Goal: Task Accomplishment & Management: Complete application form

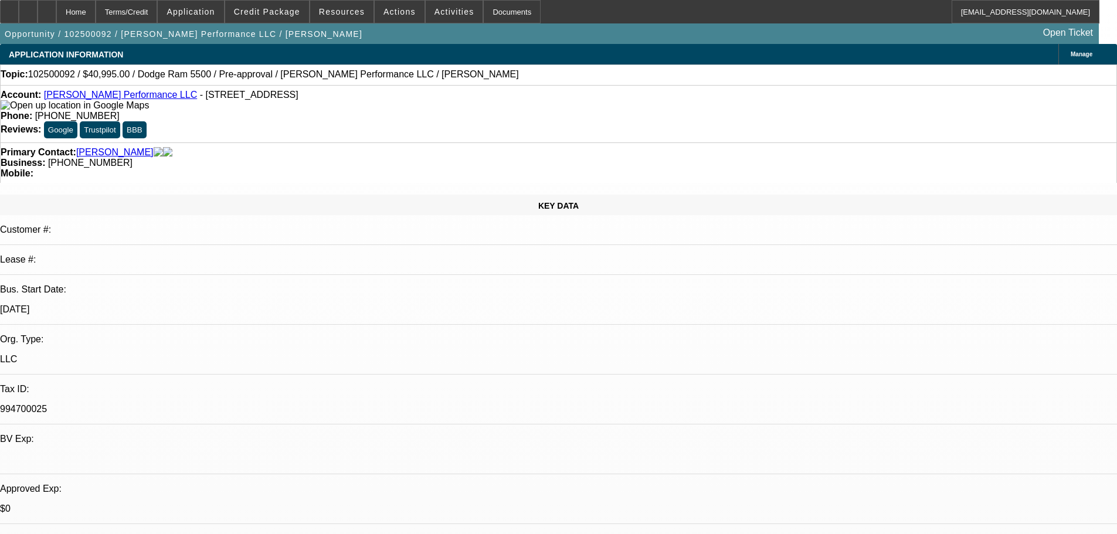
select select "0"
select select "2"
select select "0.1"
select select "4"
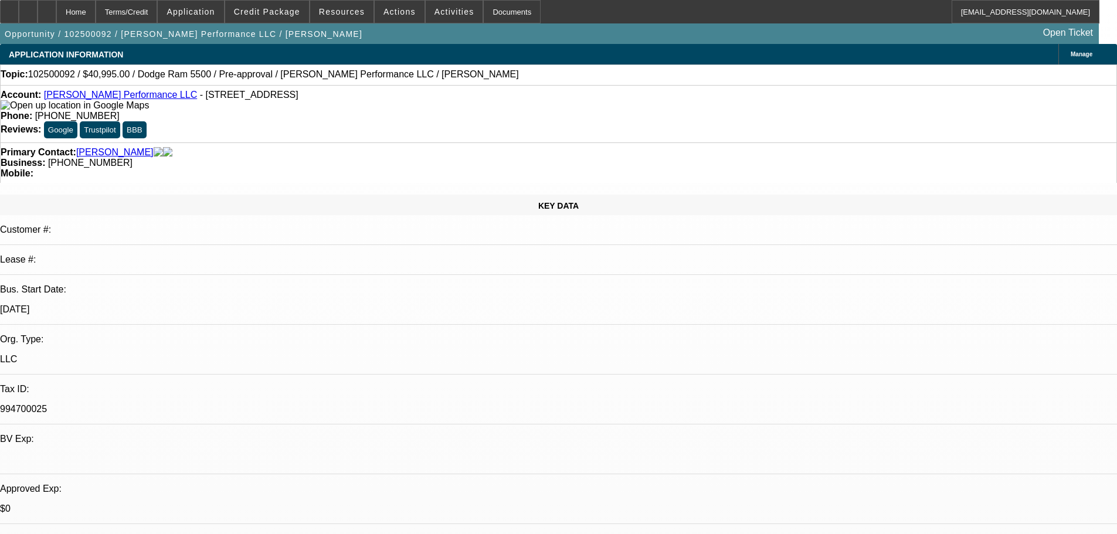
select select "0"
select select "2"
select select "0.1"
select select "4"
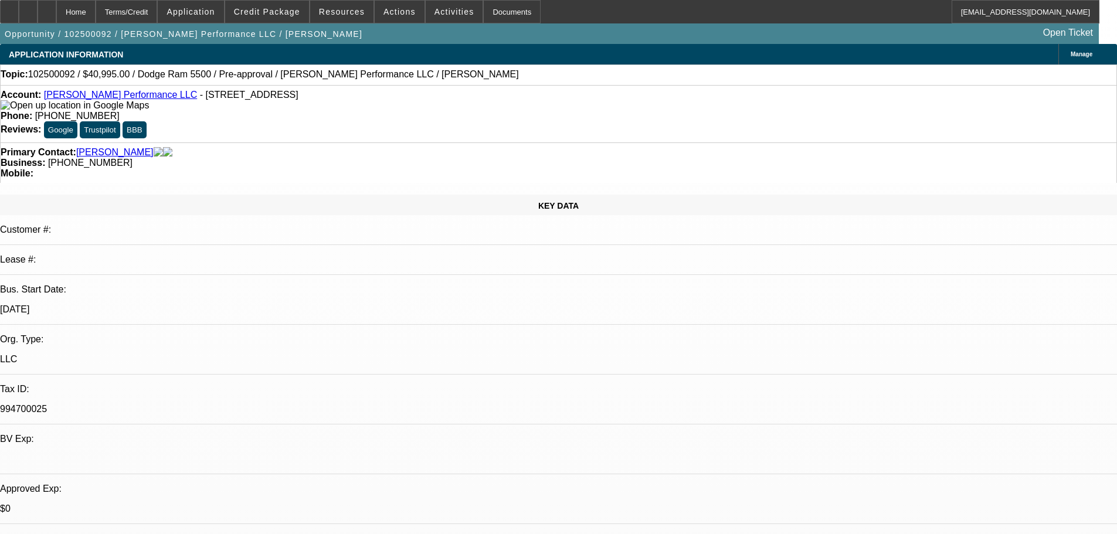
select select "0"
select select "2"
select select "0.1"
select select "4"
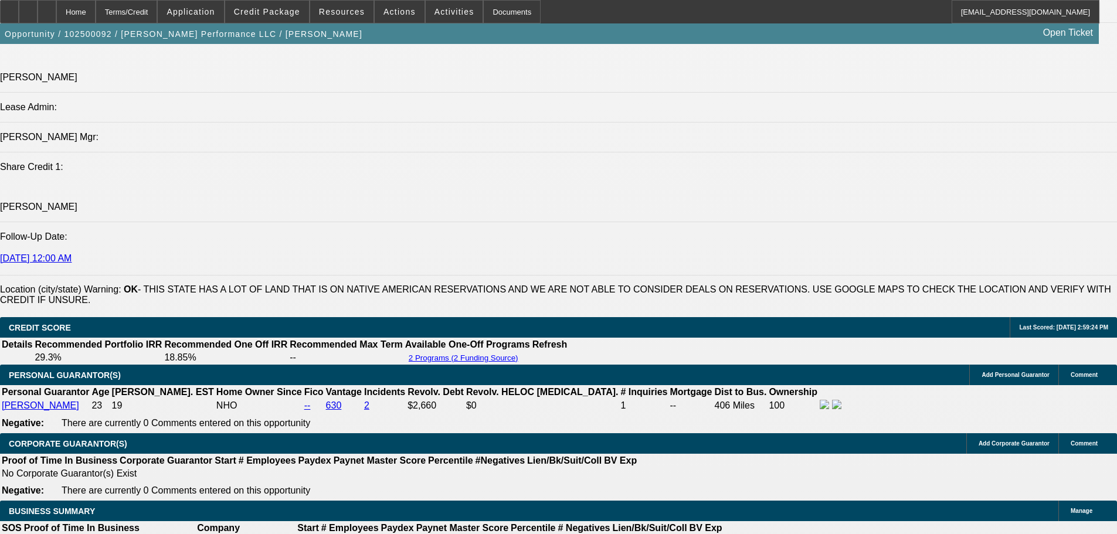
scroll to position [1642, 0]
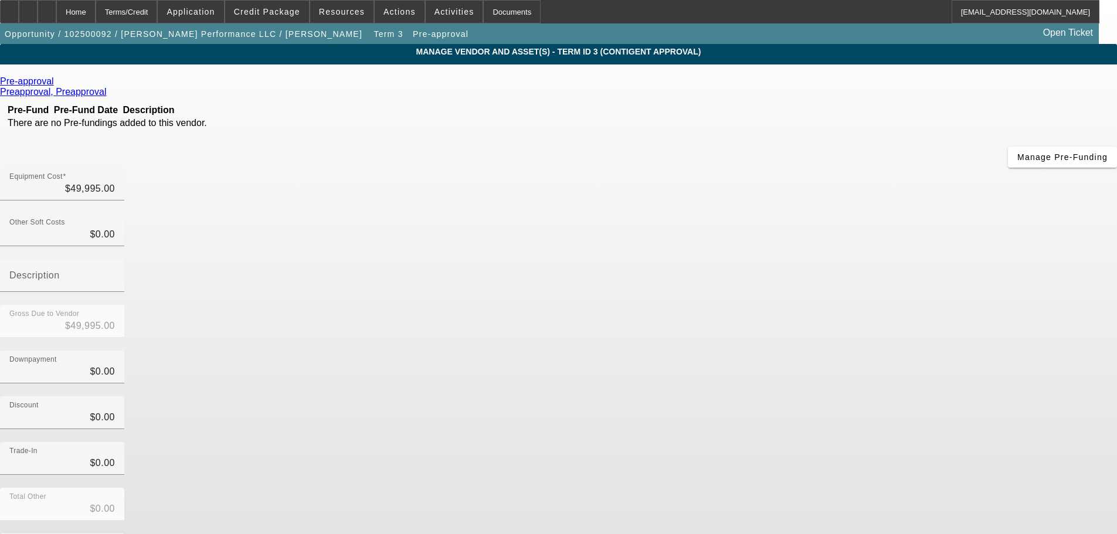
click at [57, 83] on icon at bounding box center [57, 81] width 0 height 10
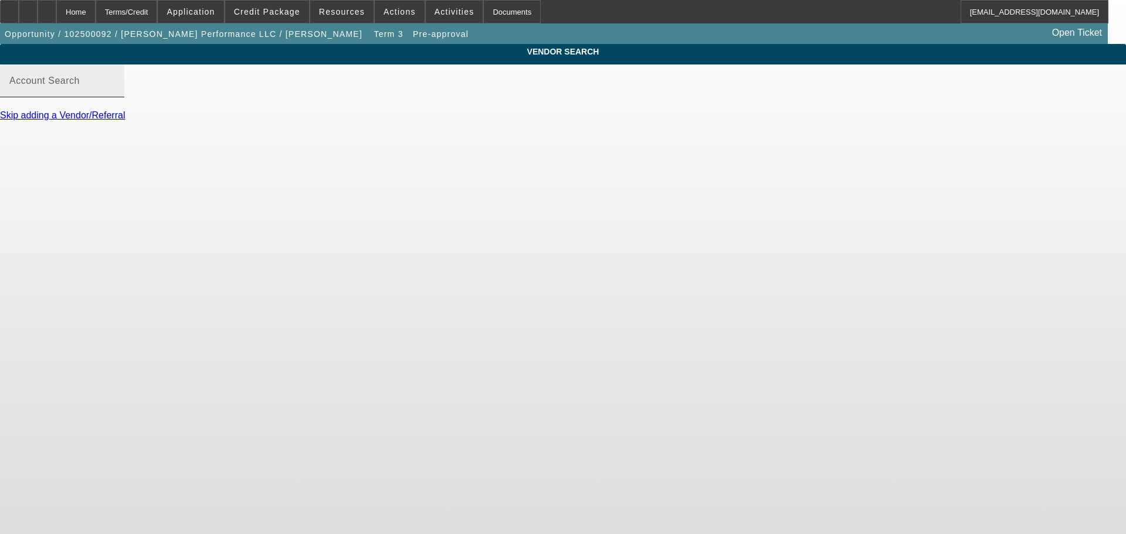
click at [80, 86] on mat-label "Account Search" at bounding box center [44, 81] width 70 height 10
click at [115, 90] on input "Account Search" at bounding box center [62, 86] width 106 height 14
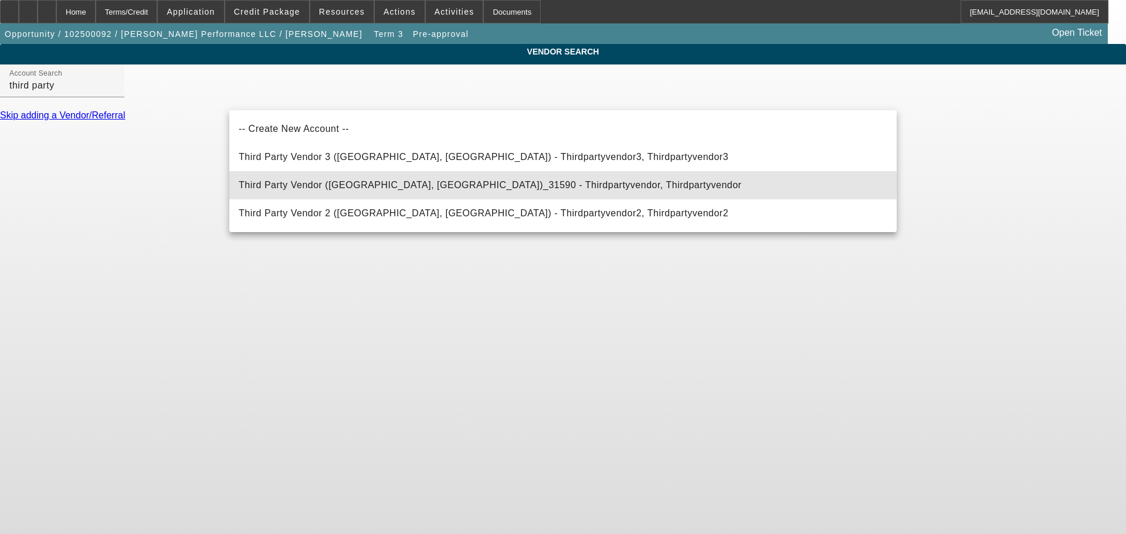
click at [308, 182] on span "Third Party Vendor (Northbrook, IL)_31590 - Thirdpartyvendor, Thirdpartyvendor" at bounding box center [490, 185] width 503 height 10
type input "Third Party Vendor (Northbrook, IL)_31590 - Thirdpartyvendor, Thirdpartyvendor"
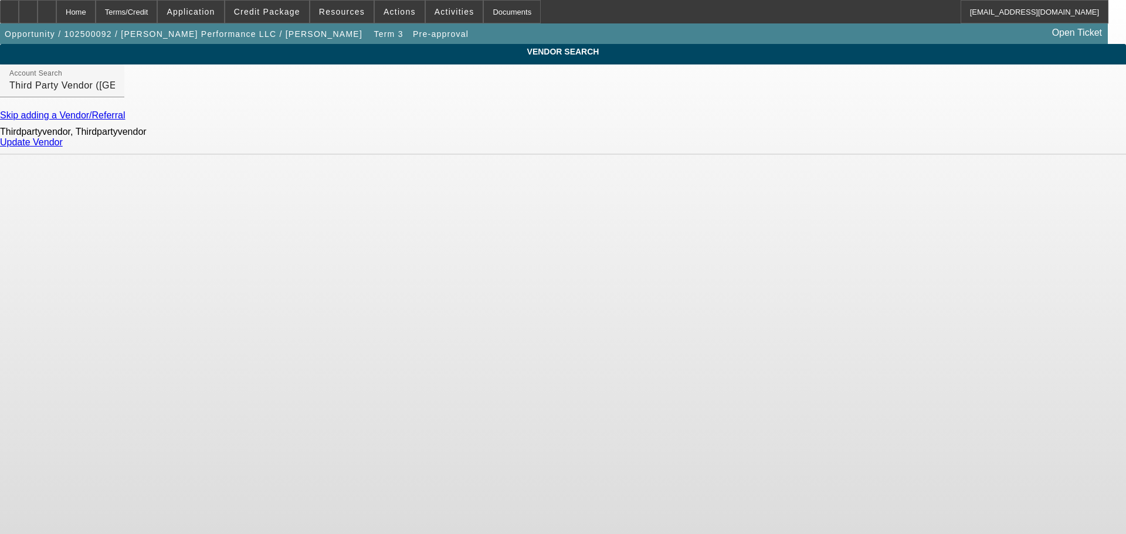
click at [63, 147] on link "Update Vendor" at bounding box center [31, 142] width 63 height 10
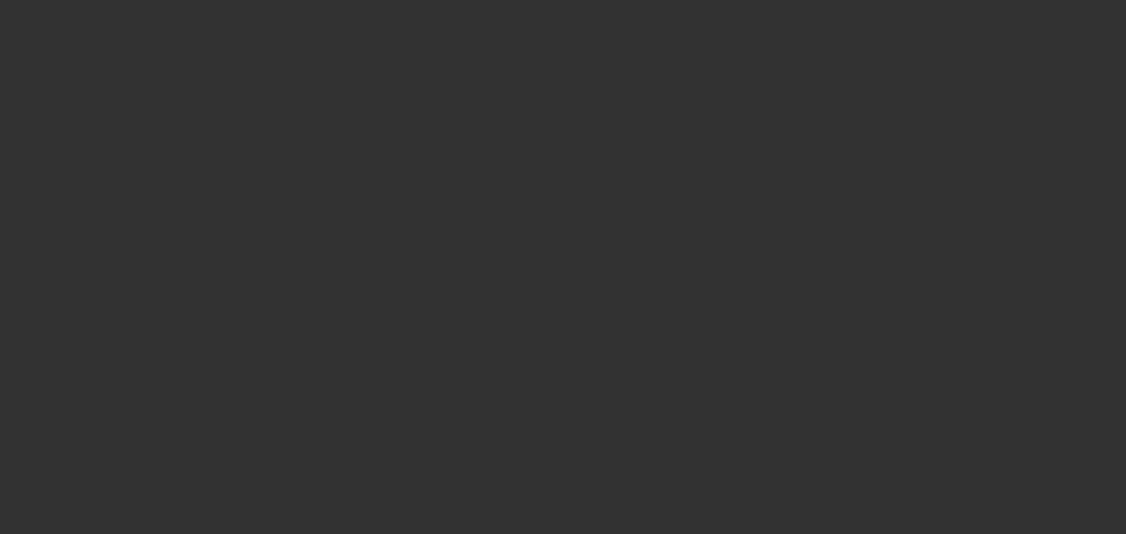
type input "$49,995.00"
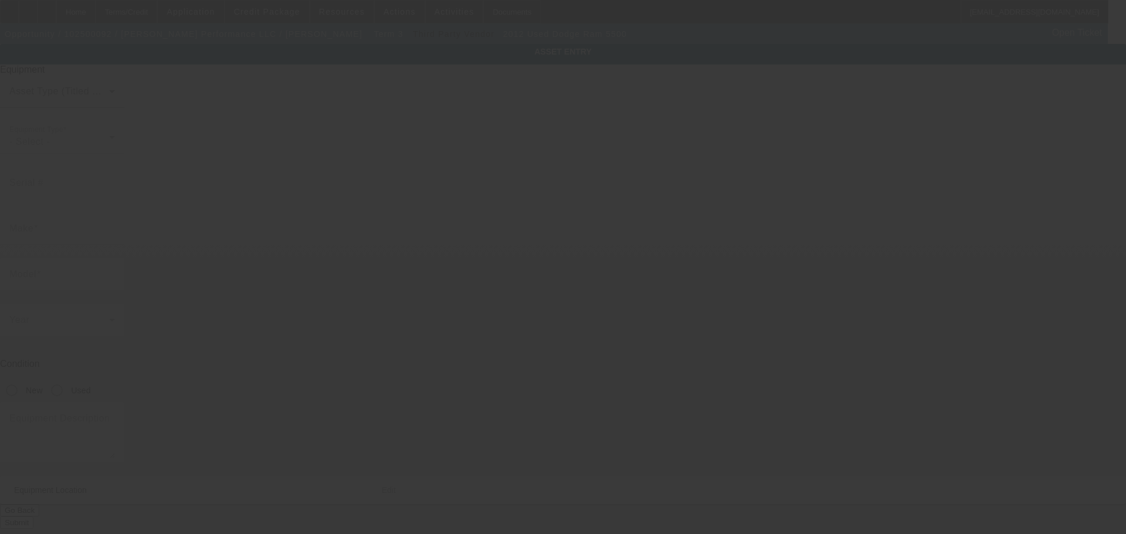
type input "Dodge"
type input "Ram 5500"
radio input "true"
type textarea "Service Bed Truck"
type input "[STREET_ADDRESS]"
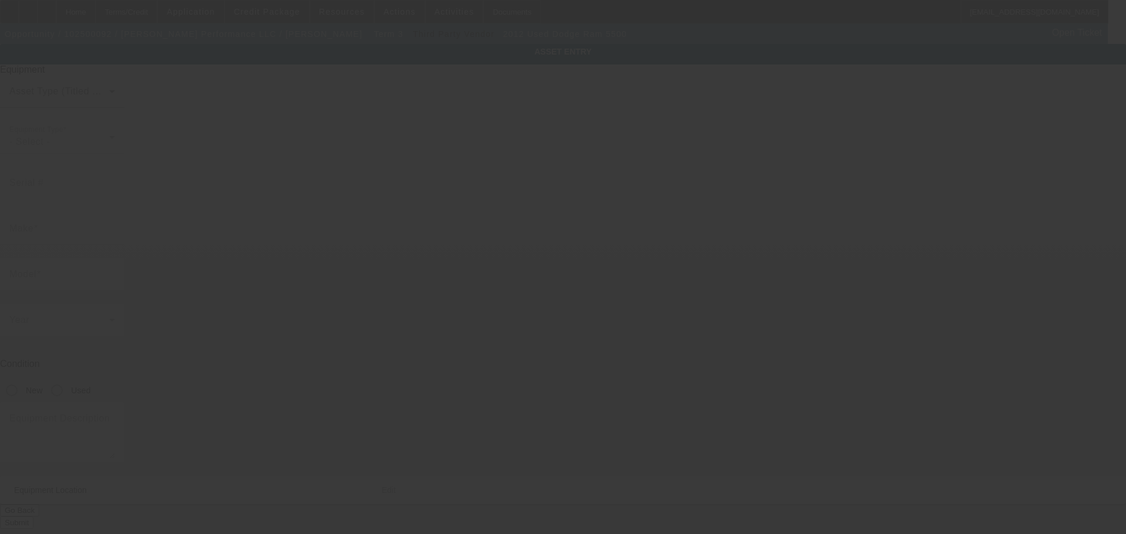
type input "[PERSON_NAME]"
type input "71360"
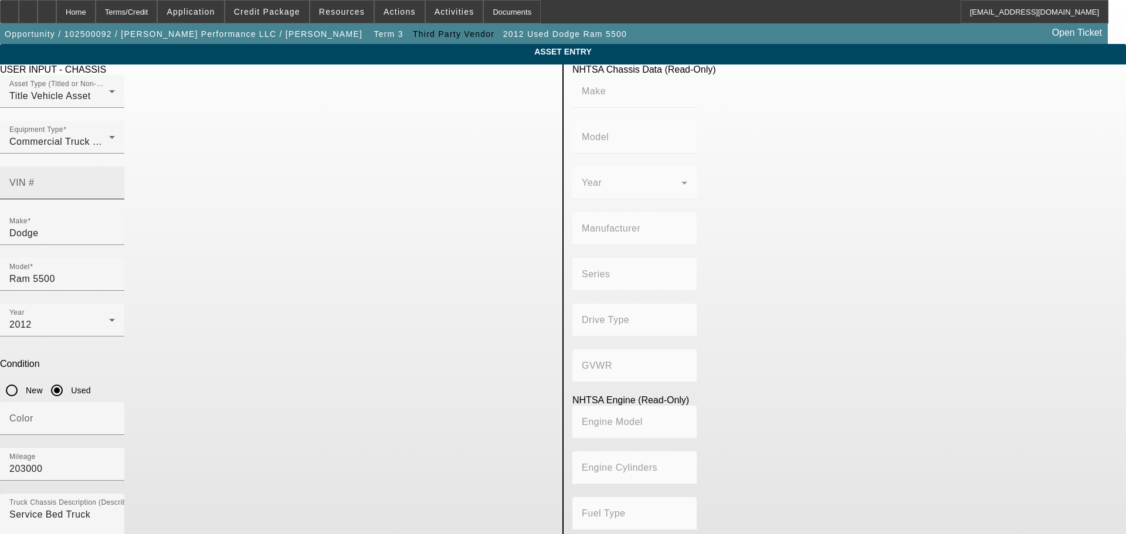
click at [115, 181] on input "VIN #" at bounding box center [62, 188] width 106 height 14
paste input "3c7wdmbl5cg135992"
type input "3c7wdmbl5cg135992"
type input "DODGE"
type input "Ram Chassis Cab"
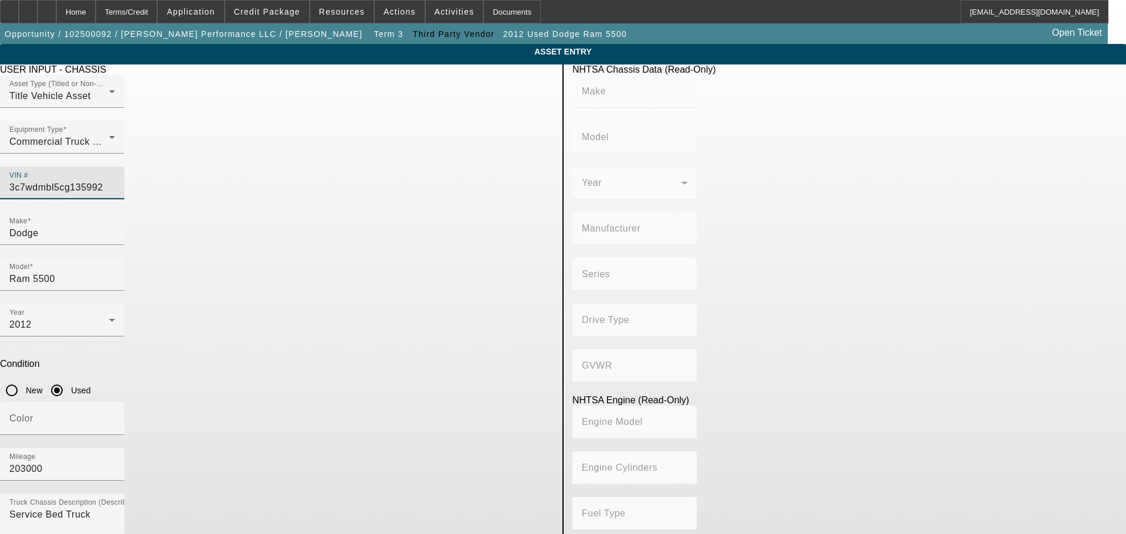
type input "CHRYSLER DE [GEOGRAPHIC_DATA] [GEOGRAPHIC_DATA]"
type input "5500"
type input "4x2"
type input "Class 5: 16,001 - 19,500 lb (7,258 - 8,845 kg)"
type input "8"
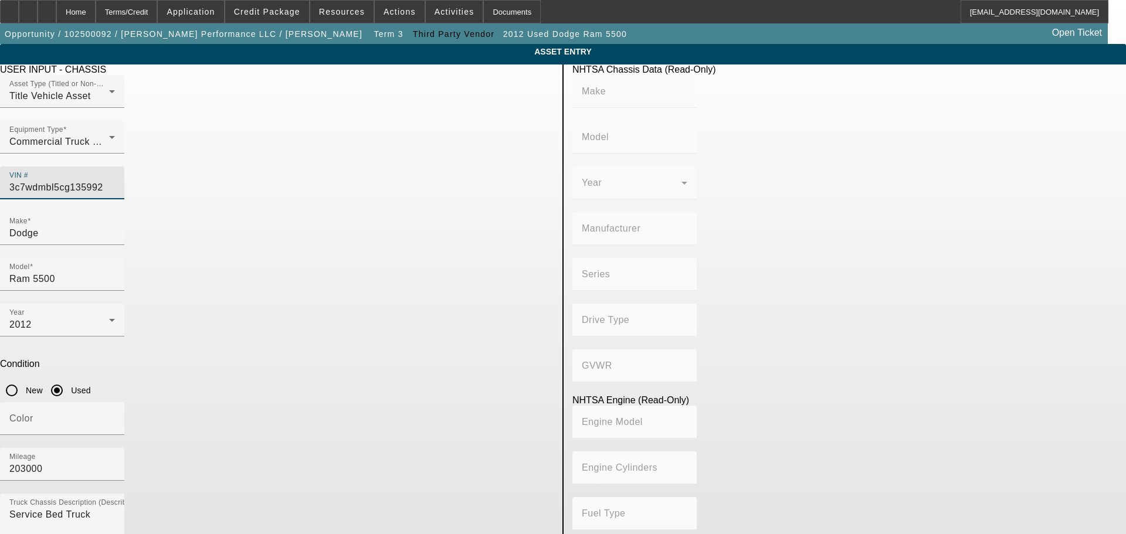
type input "Diesel"
type input "408.85908543470"
type input "6.7"
type input "[US_VEHICLE_IDENTIFICATION_NUMBER]"
click at [115, 462] on input "203000" at bounding box center [62, 469] width 106 height 14
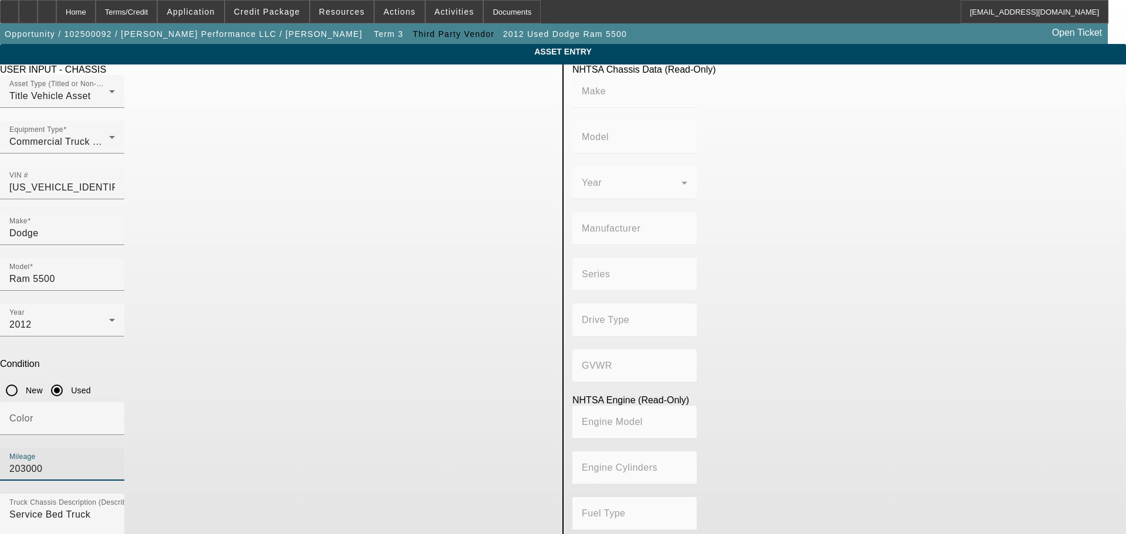
type input "DODGE"
type input "Ram Chassis Cab"
type input "CHRYSLER DE [GEOGRAPHIC_DATA] [GEOGRAPHIC_DATA]"
type input "5500"
type input "4x2"
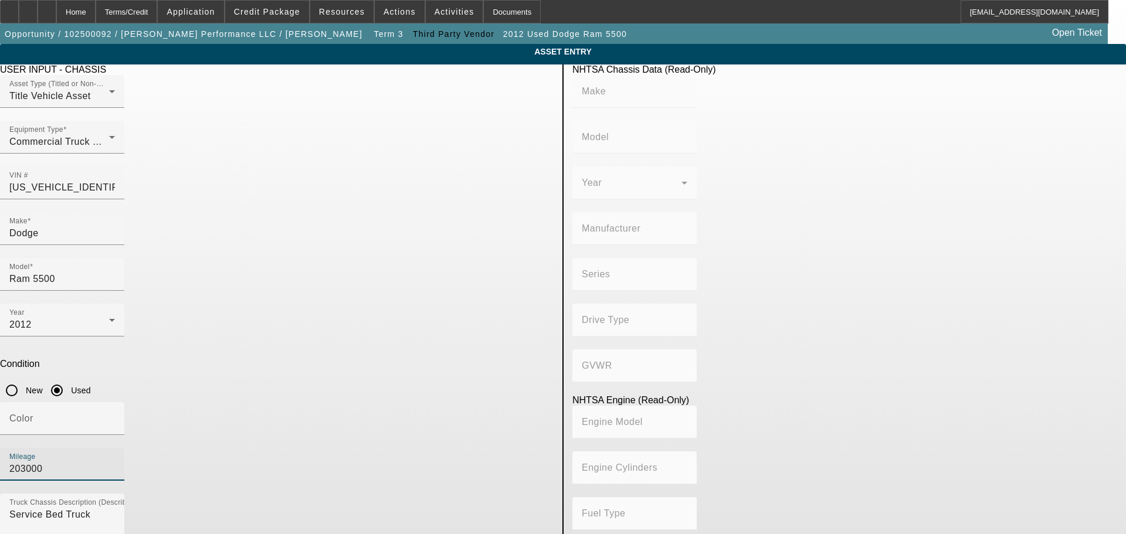
type input "Class 5: 16,001 - 19,500 lb (7,258 - 8,845 kg)"
type input "8"
type input "Diesel"
type input "408.85908543470"
type input "6.7"
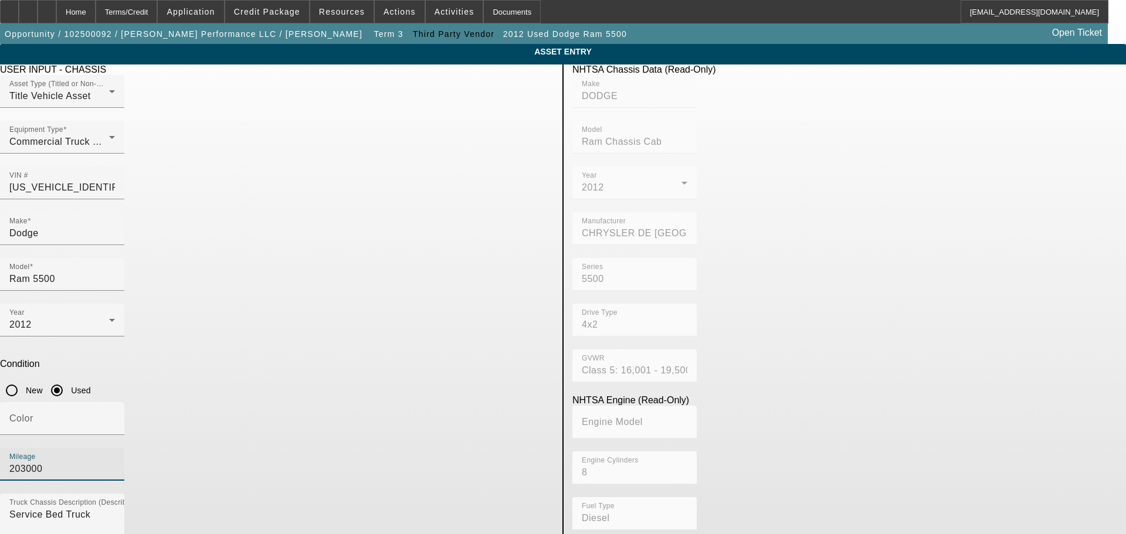
drag, startPoint x: 466, startPoint y: 302, endPoint x: 420, endPoint y: 303, distance: 45.8
click at [115, 462] on input "203000" at bounding box center [62, 469] width 106 height 14
type input "205909"
click at [136, 395] on app-asset-collateral-manage "ASSET ENTRY Delete asset USER INPUT - CHASSIS Asset Type (Titled or Non-Titled)…" at bounding box center [563, 369] width 1126 height 651
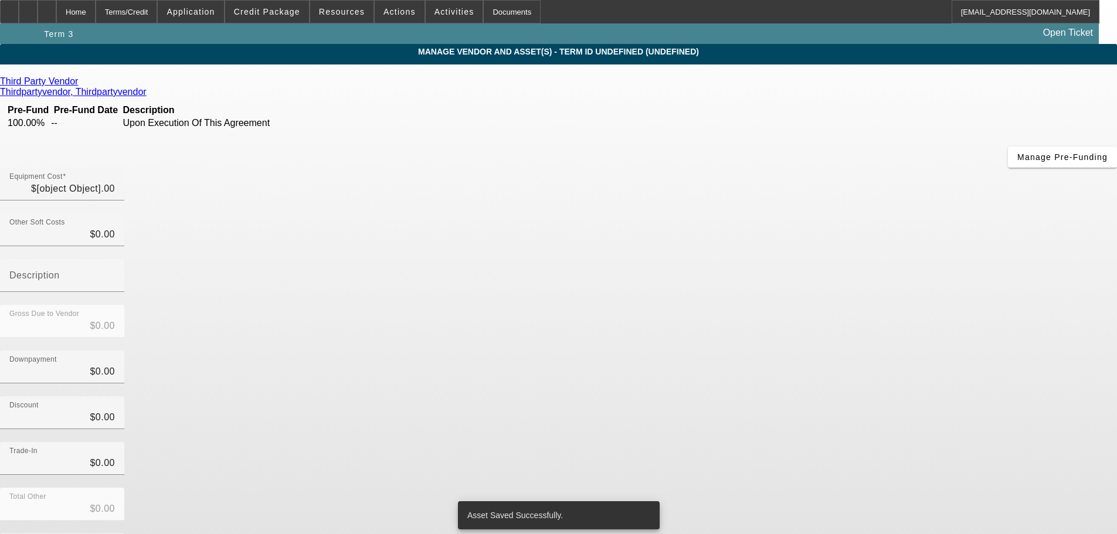
type input "$49,995.00"
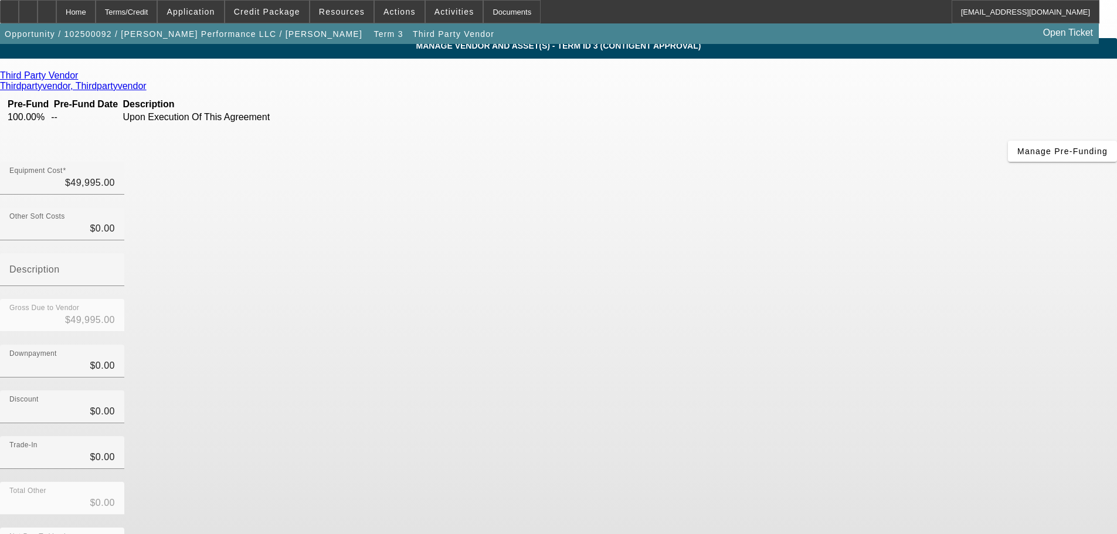
scroll to position [16, 0]
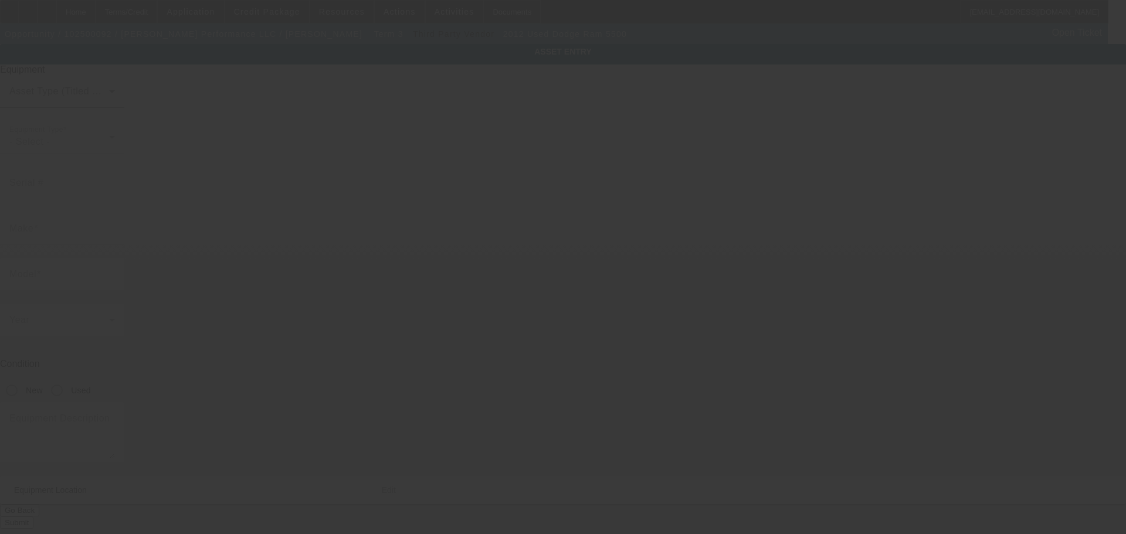
type input "[US_VEHICLE_IDENTIFICATION_NUMBER]"
type input "Dodge"
type input "Ram 5500"
radio input "true"
type textarea "Service Bed Truck"
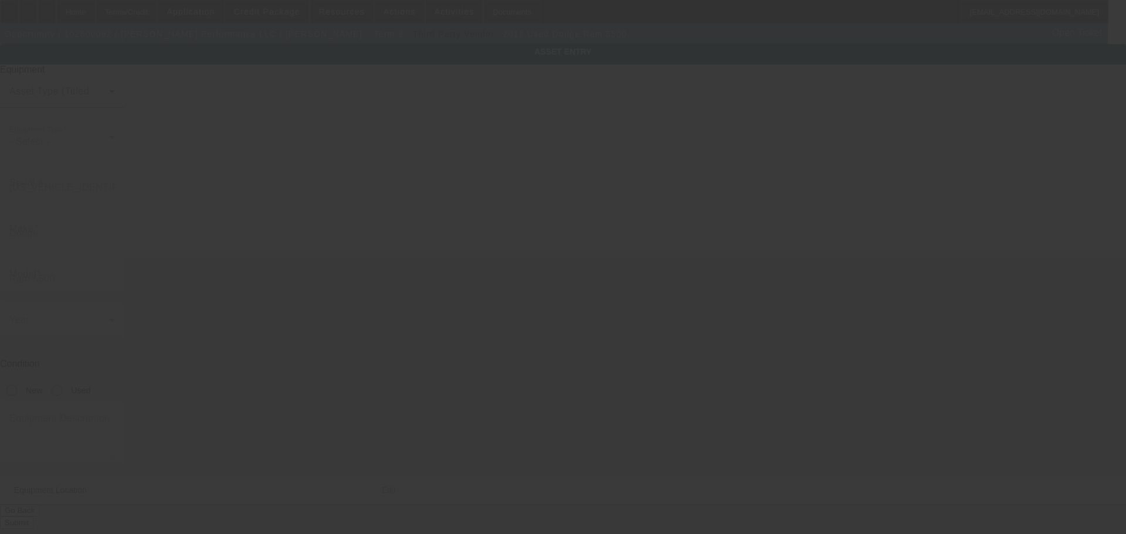
type input "[STREET_ADDRESS]"
type input "[PERSON_NAME]"
type input "71360"
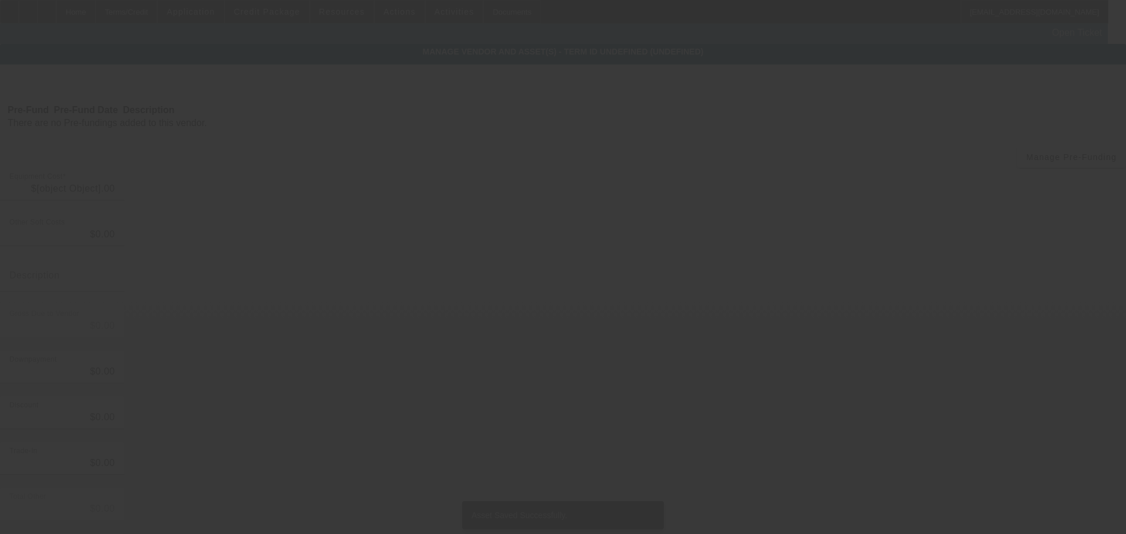
type input "$49,995.00"
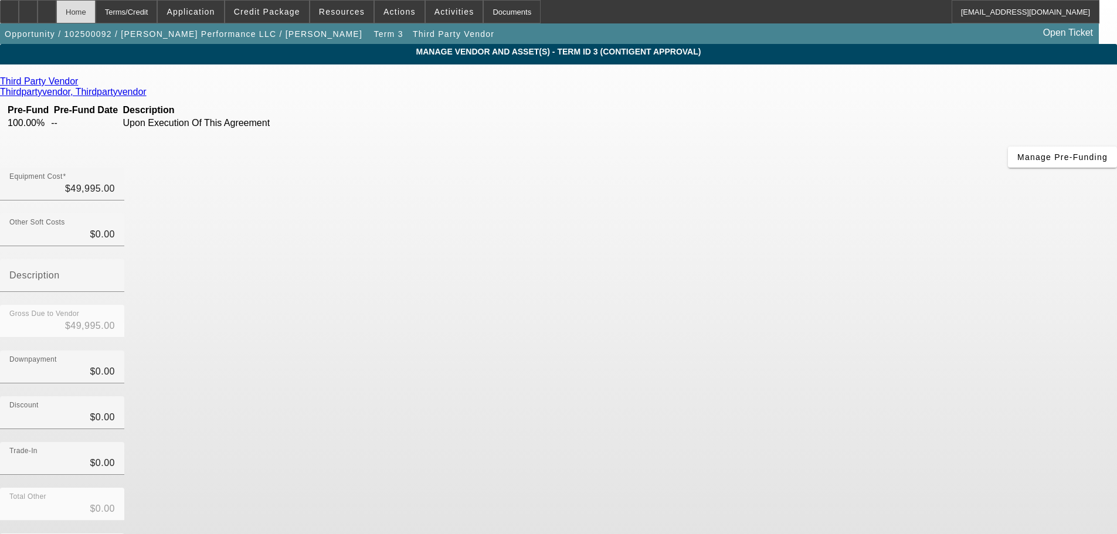
click at [94, 18] on div "Home" at bounding box center [75, 11] width 39 height 23
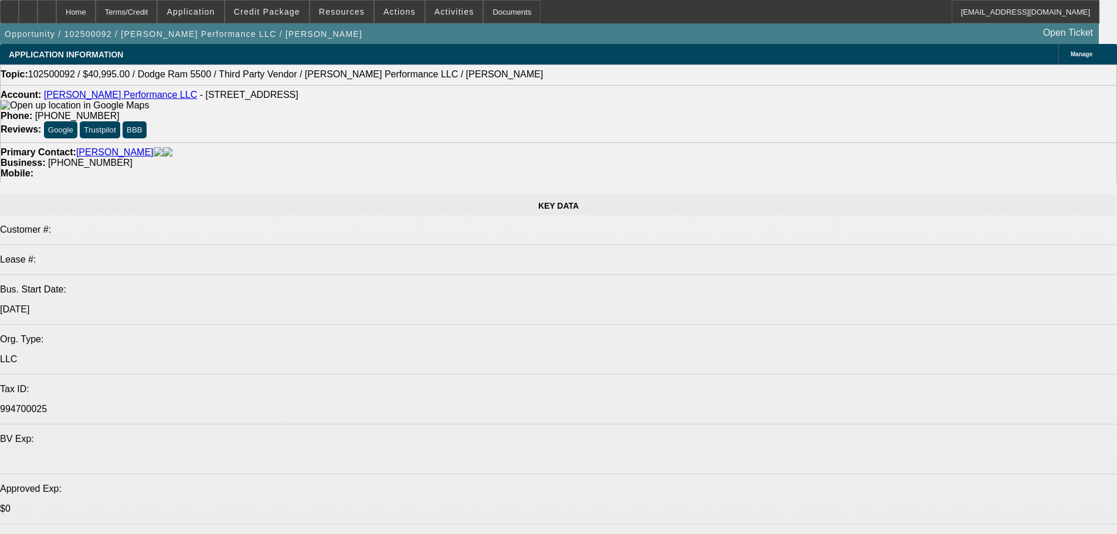
select select "0"
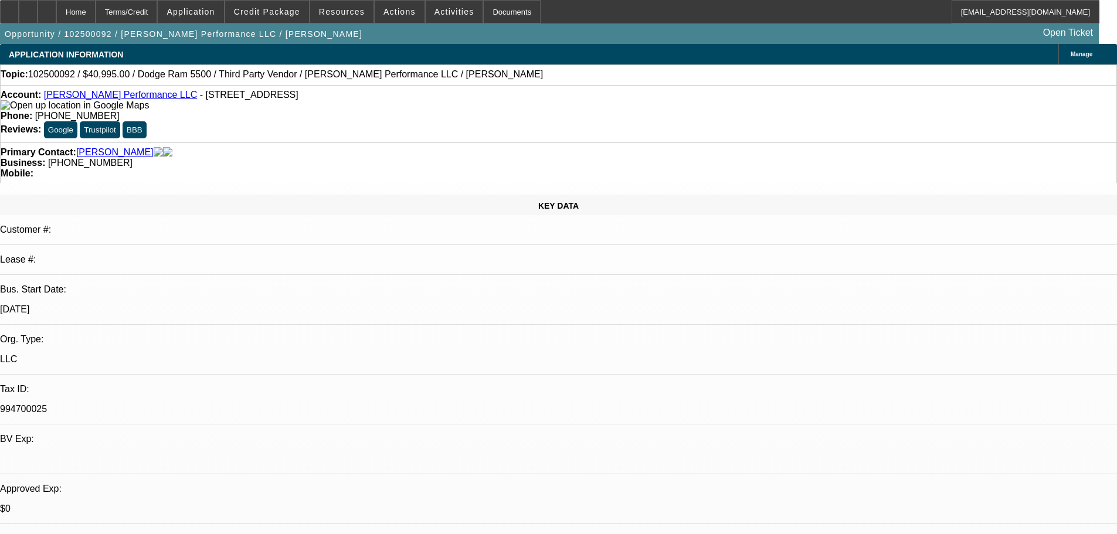
select select "2"
select select "0.1"
select select "4"
select select "0"
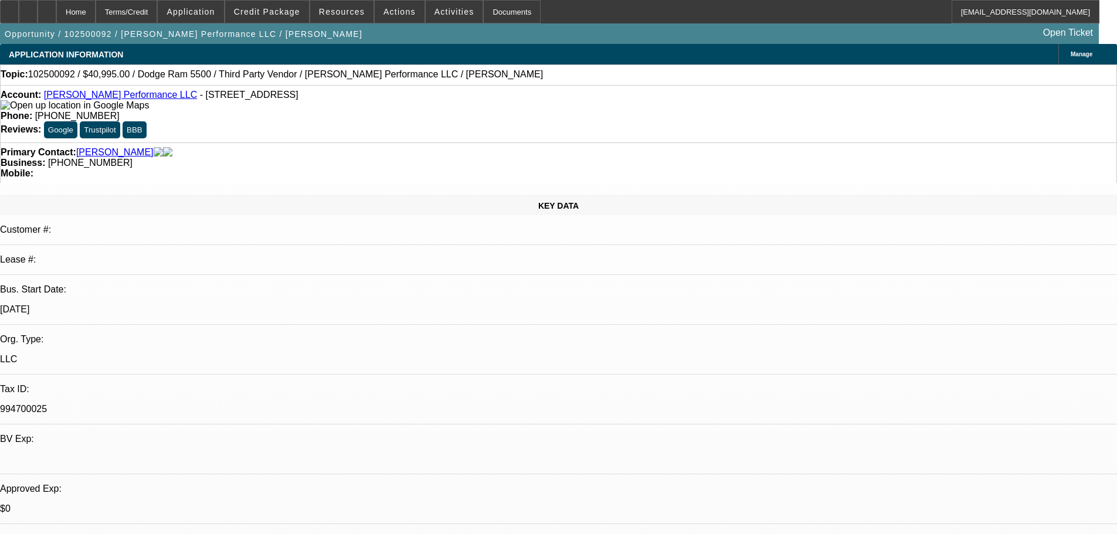
select select "2"
select select "0.1"
select select "4"
select select "0"
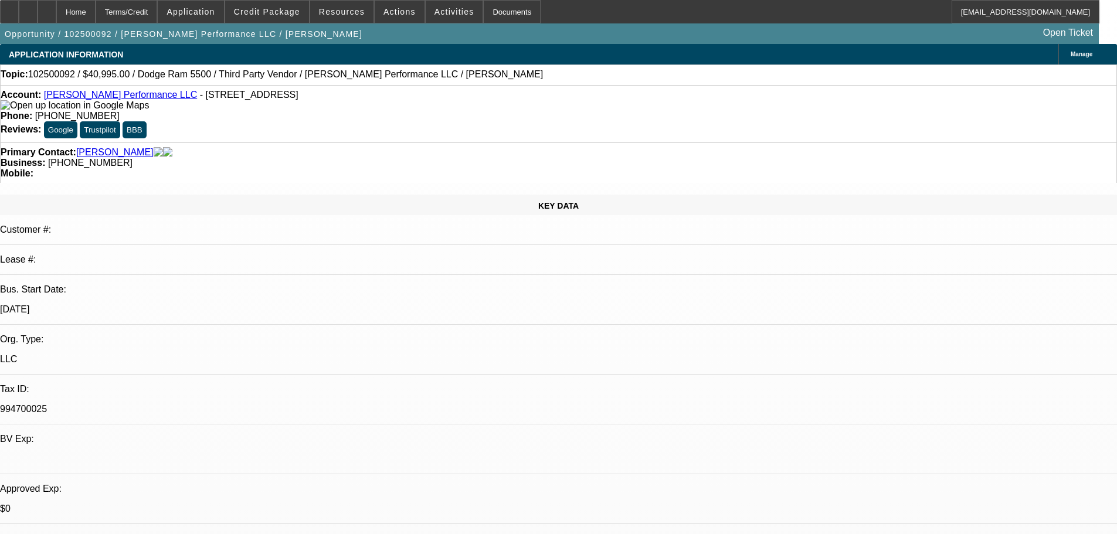
select select "2"
select select "0.1"
select select "4"
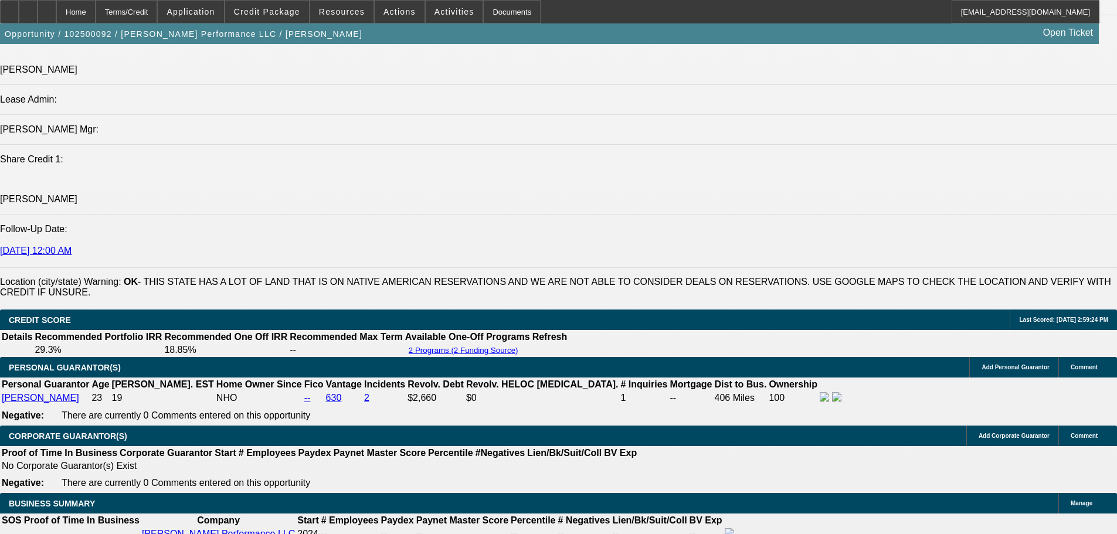
scroll to position [1525, 0]
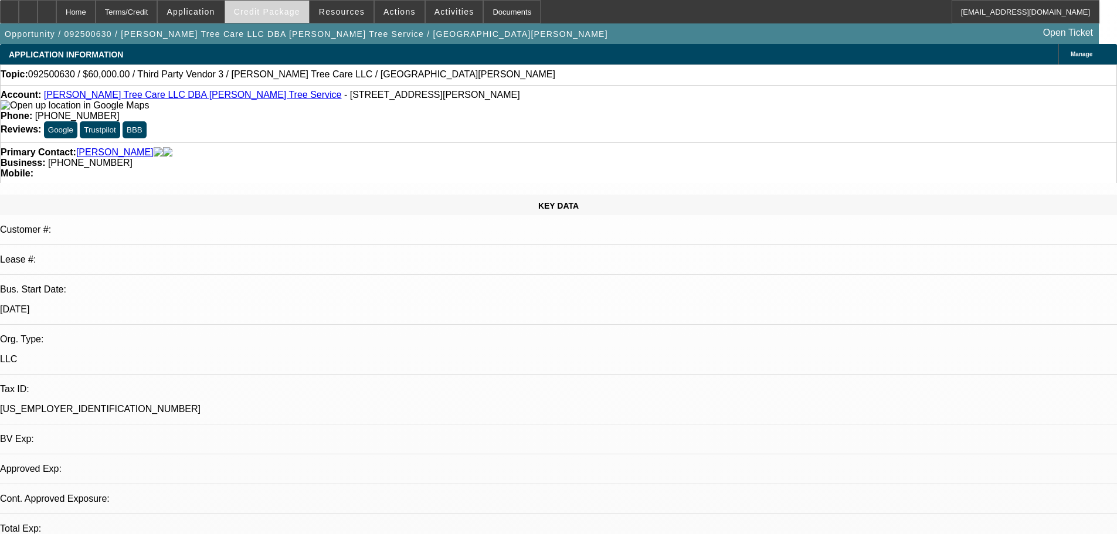
select select "0"
select select "2"
select select "0.1"
select select "4"
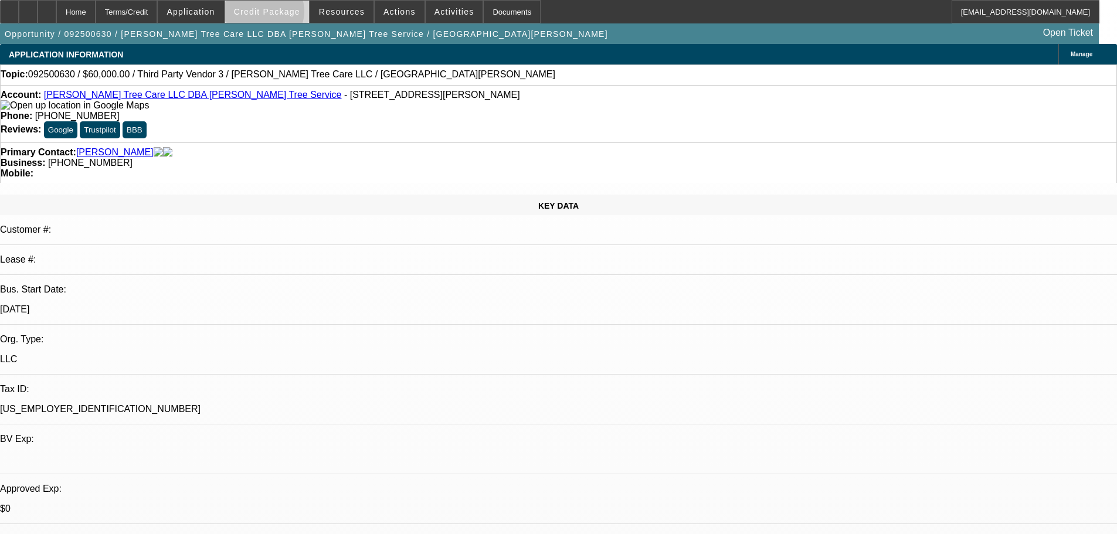
click at [283, 14] on span "Credit Package" at bounding box center [267, 11] width 66 height 9
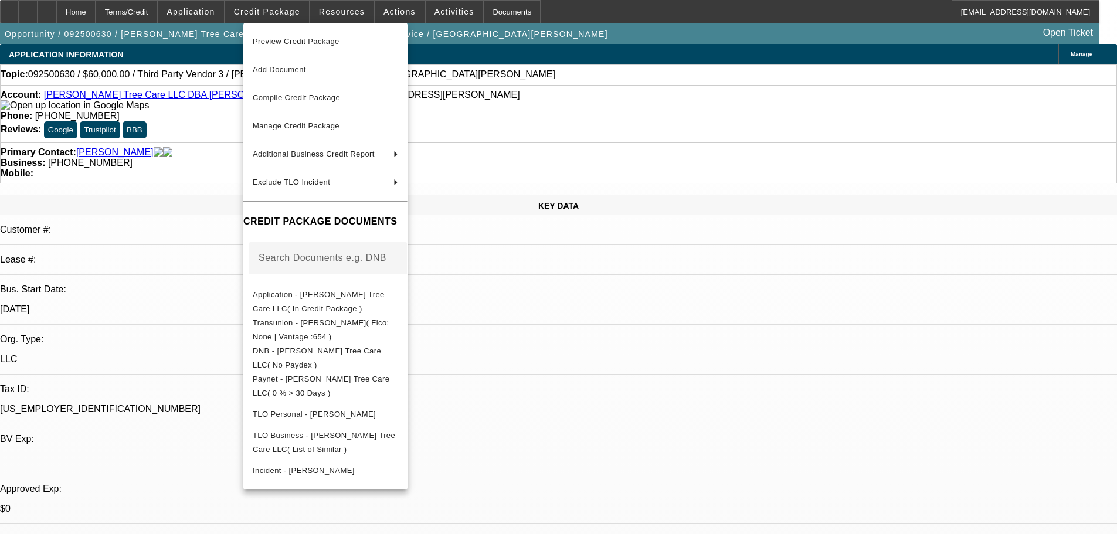
click at [584, 307] on div at bounding box center [558, 267] width 1117 height 534
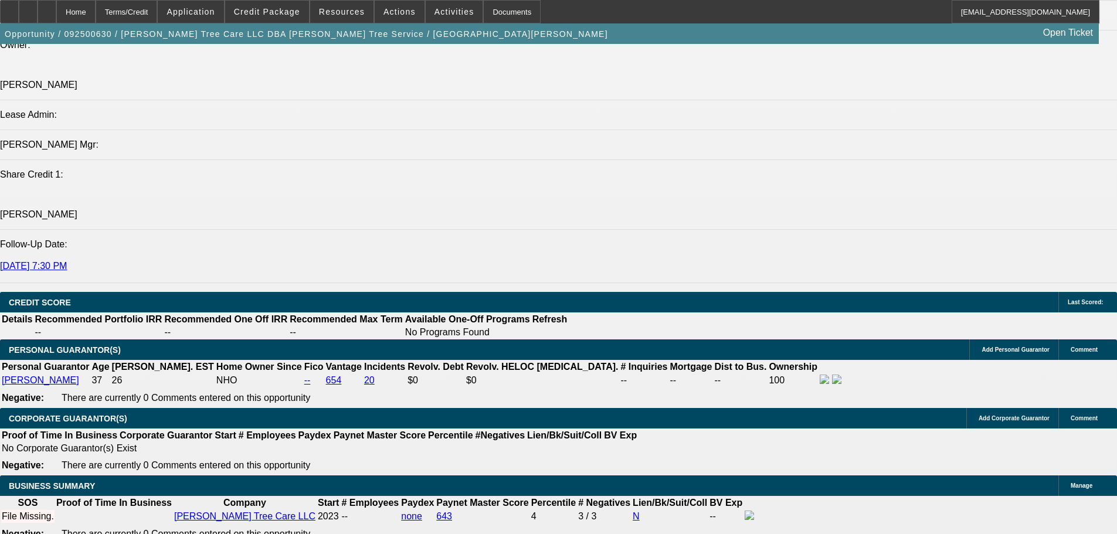
scroll to position [1408, 0]
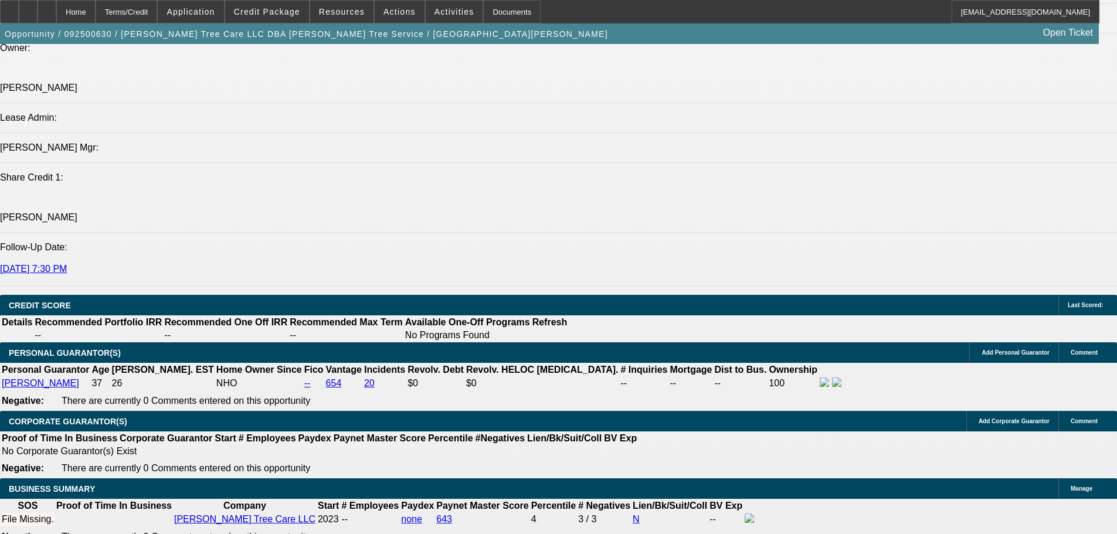
type input "$0.00"
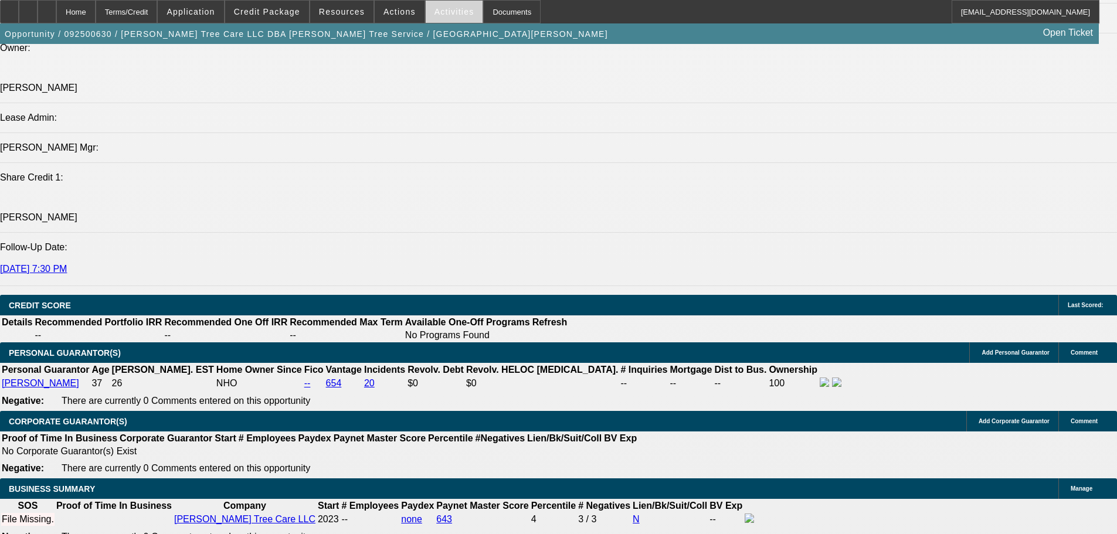
click at [432, 16] on span at bounding box center [454, 12] width 57 height 28
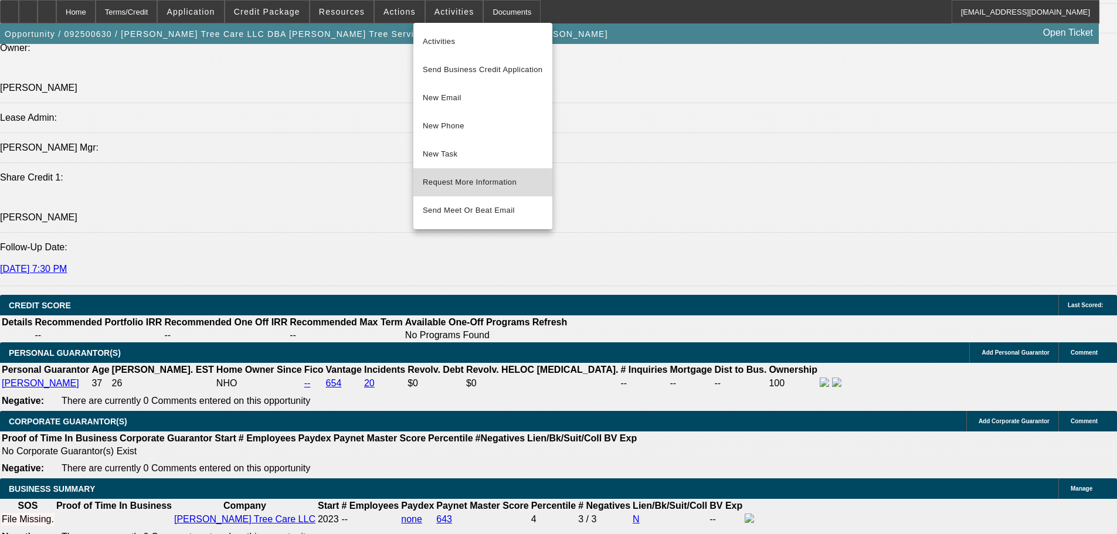
click at [472, 187] on span "Request More Information" at bounding box center [483, 182] width 120 height 14
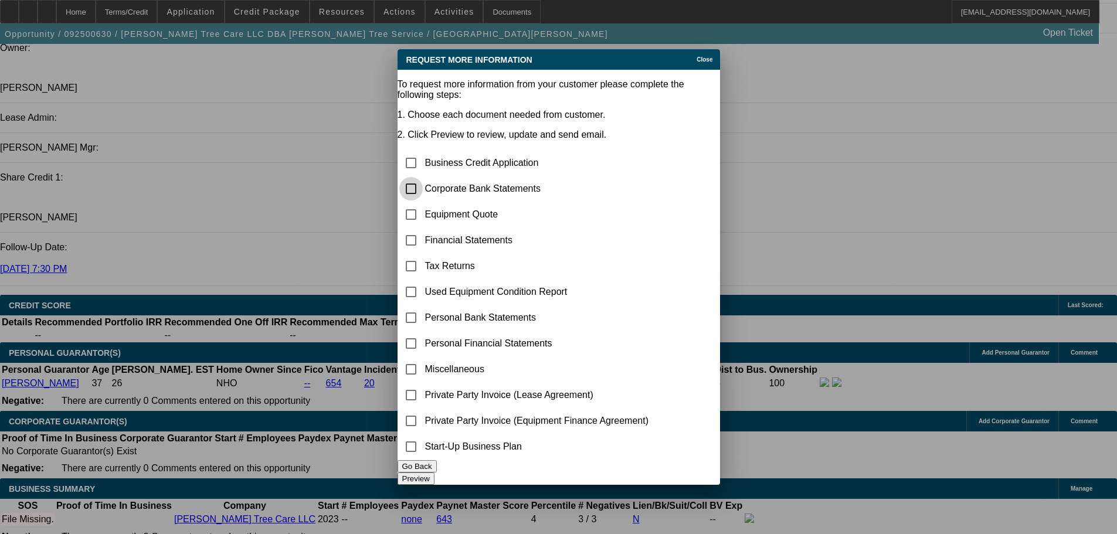
drag, startPoint x: 432, startPoint y: 144, endPoint x: 438, endPoint y: 143, distance: 5.9
click at [423, 177] on input "checkbox" at bounding box center [410, 188] width 23 height 23
checkbox input "true"
click at [435, 477] on button "Preview" at bounding box center [416, 479] width 37 height 12
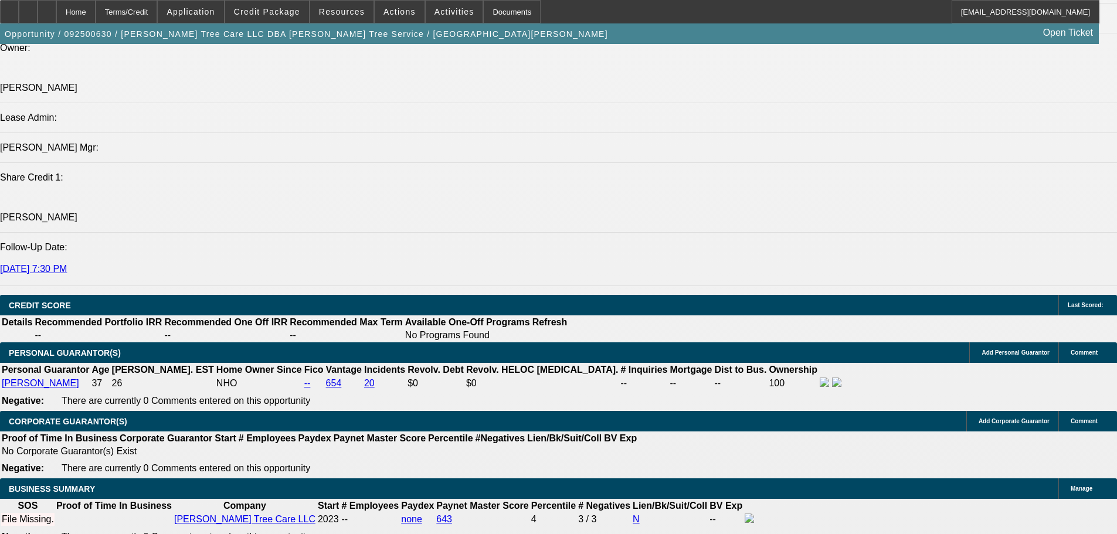
scroll to position [1408, 0]
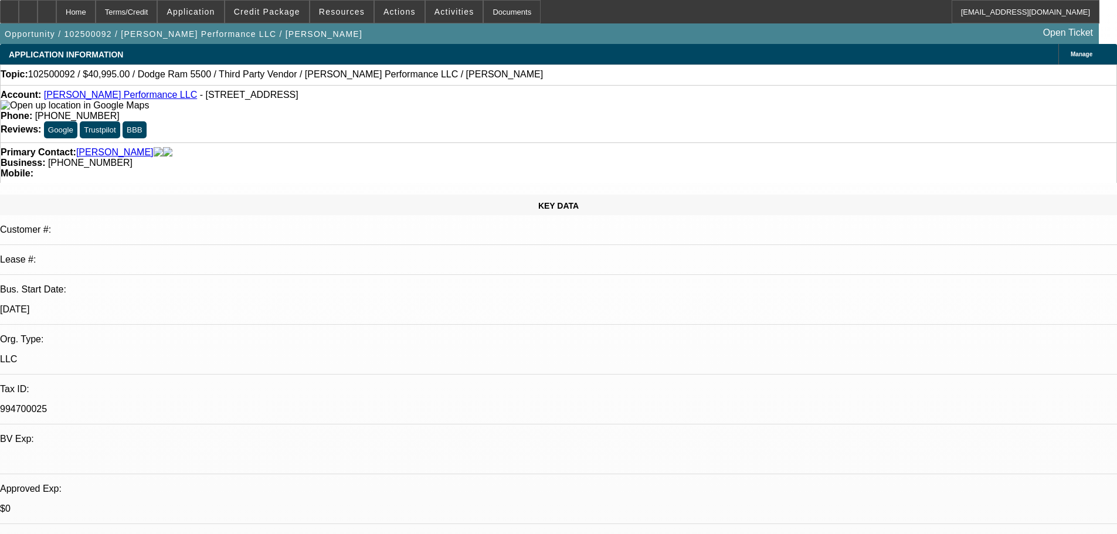
select select "0"
select select "2"
select select "0.1"
select select "4"
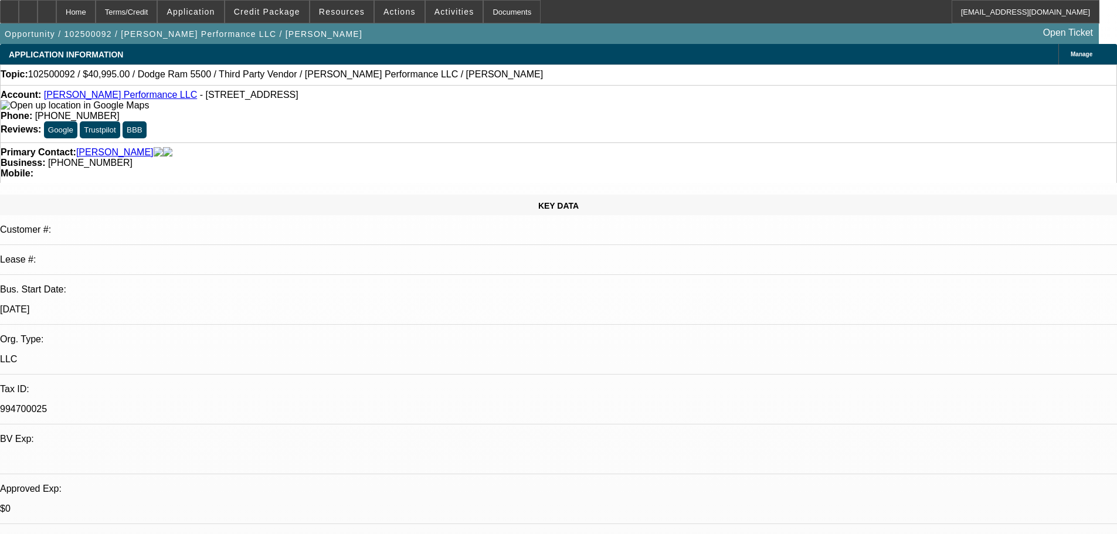
select select "0"
select select "2"
select select "0.1"
select select "4"
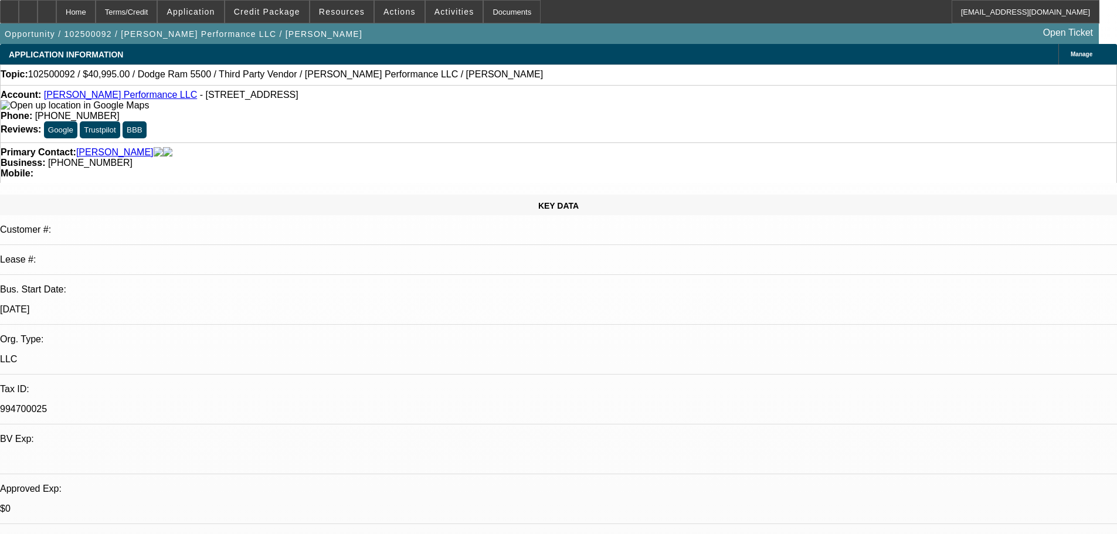
select select "0"
select select "2"
select select "0.1"
select select "4"
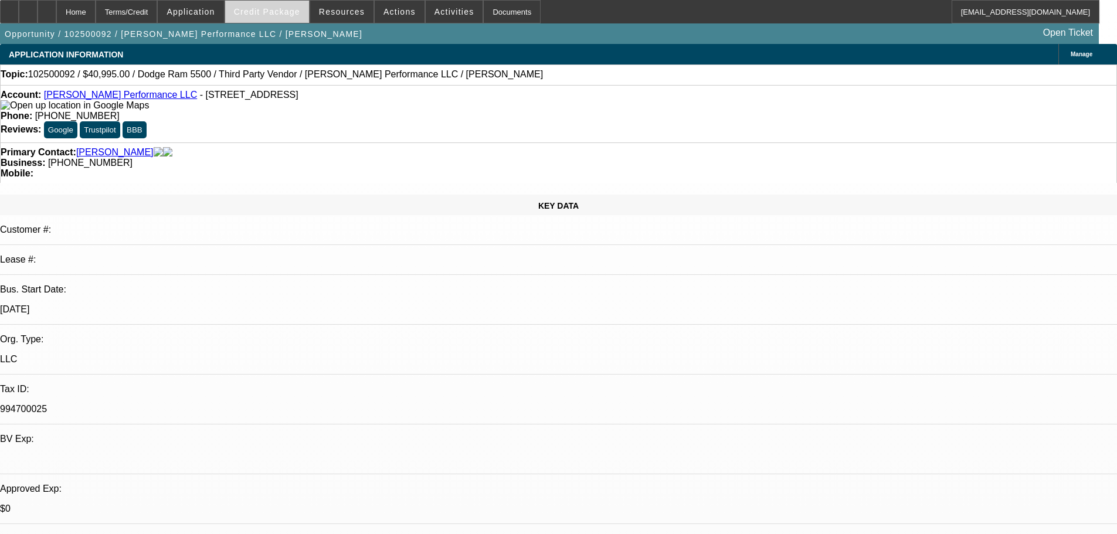
click at [296, 13] on span "Credit Package" at bounding box center [267, 11] width 66 height 9
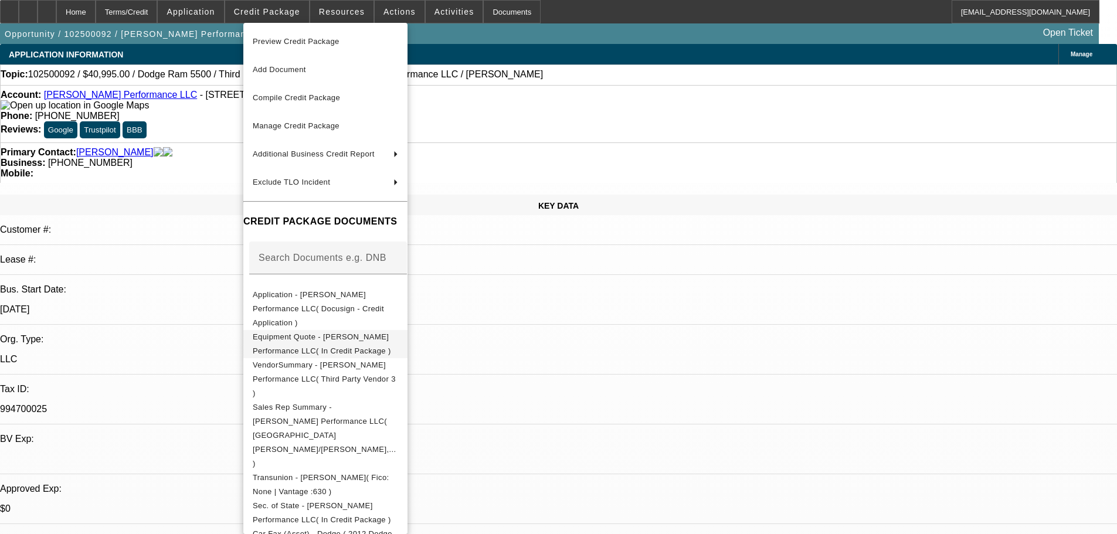
click at [364, 330] on span "Equipment Quote - [PERSON_NAME] Performance LLC( In Credit Package )" at bounding box center [325, 344] width 145 height 28
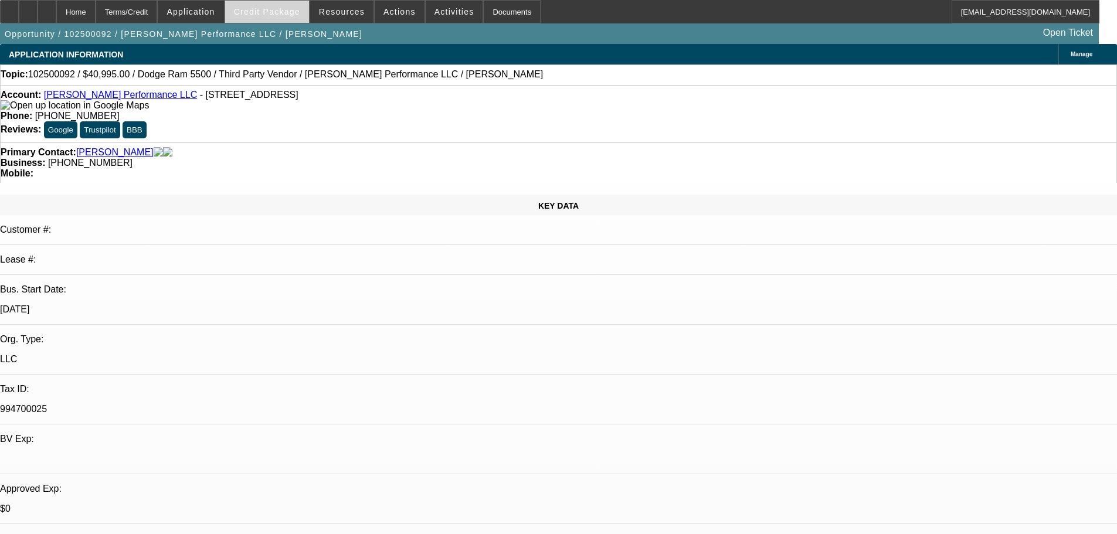
click at [260, 11] on span "Credit Package" at bounding box center [267, 11] width 66 height 9
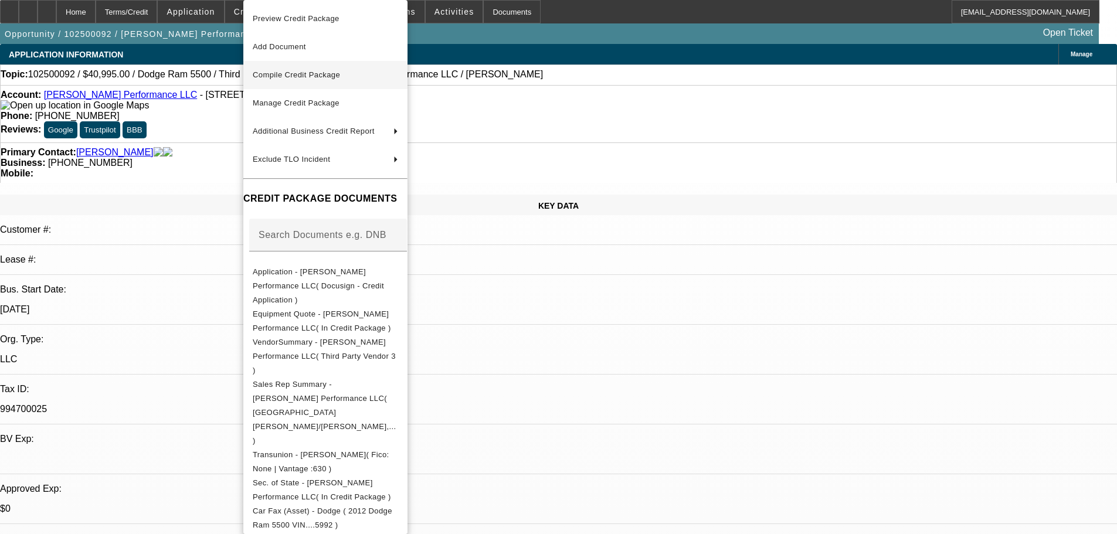
click at [317, 78] on span "Compile Credit Package" at bounding box center [296, 74] width 87 height 9
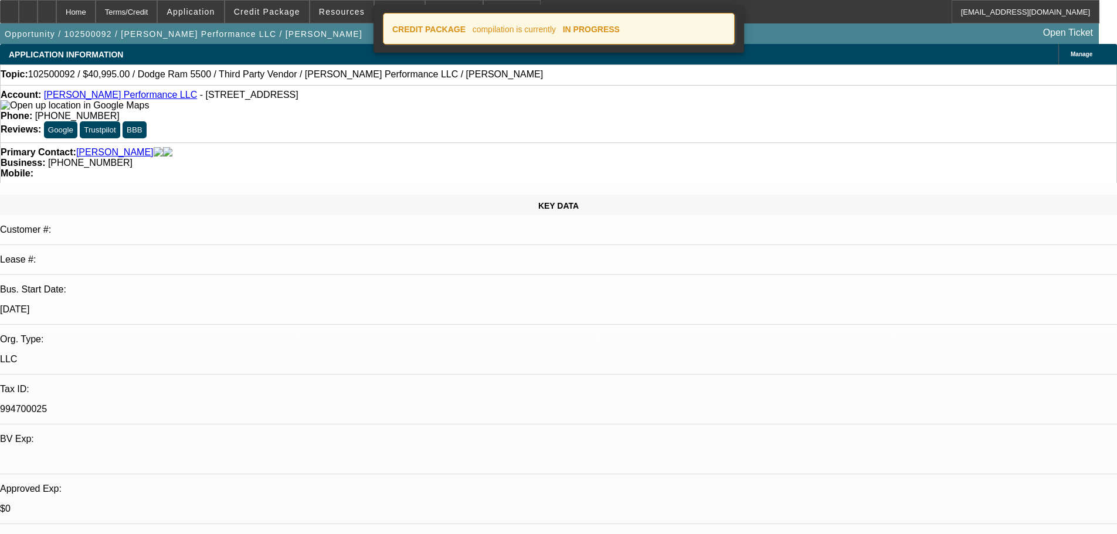
select select "0"
select select "2"
select select "0.1"
select select "4"
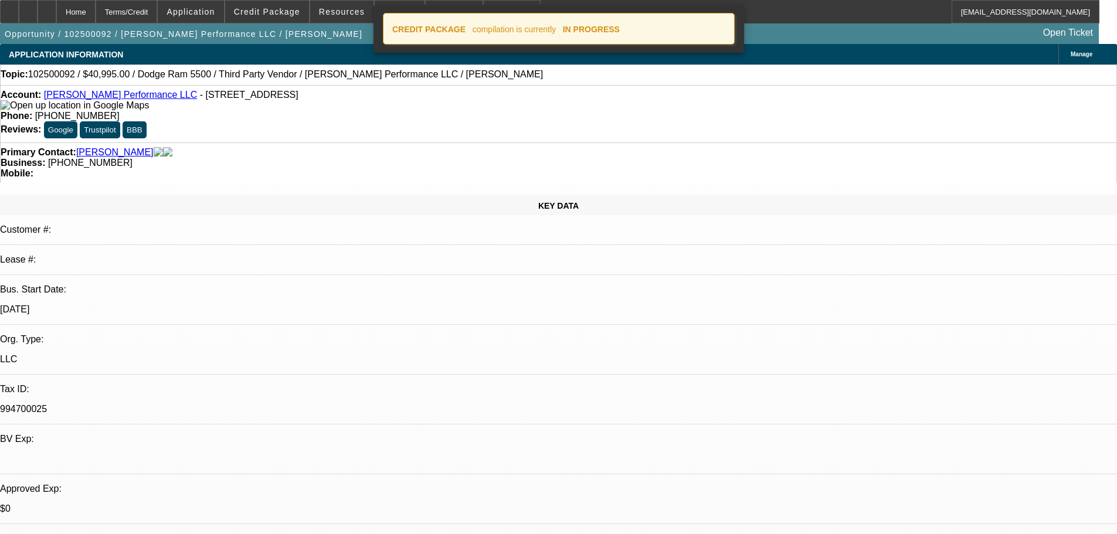
select select "0"
select select "2"
select select "0.1"
select select "4"
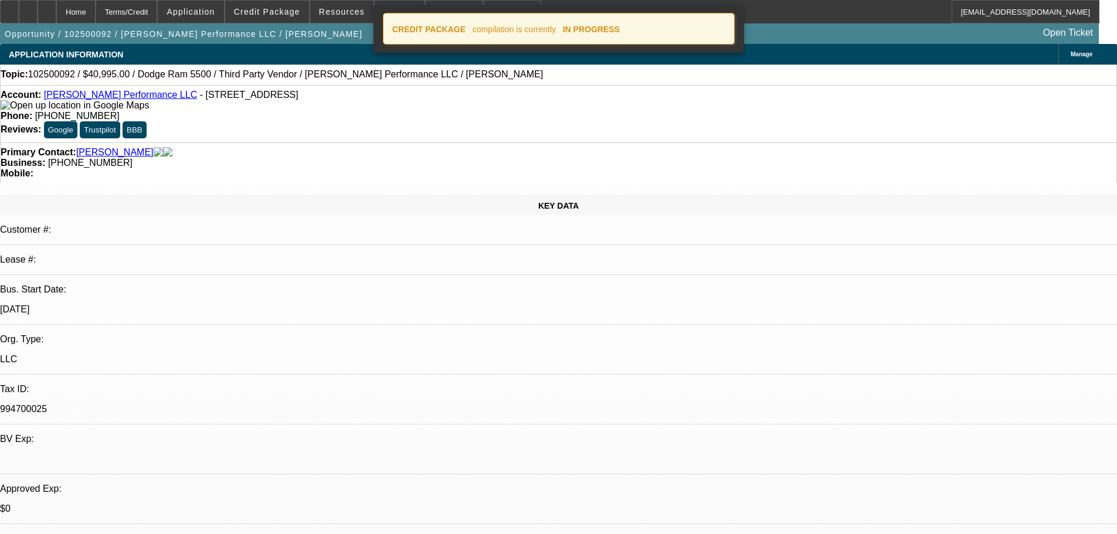
select select "0"
select select "2"
select select "0.1"
select select "4"
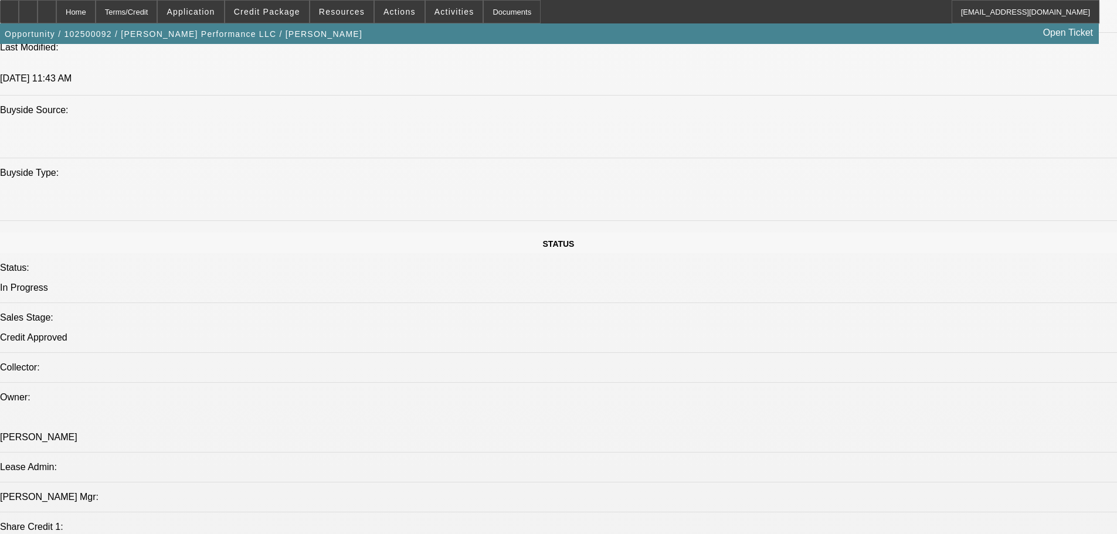
scroll to position [1097, 0]
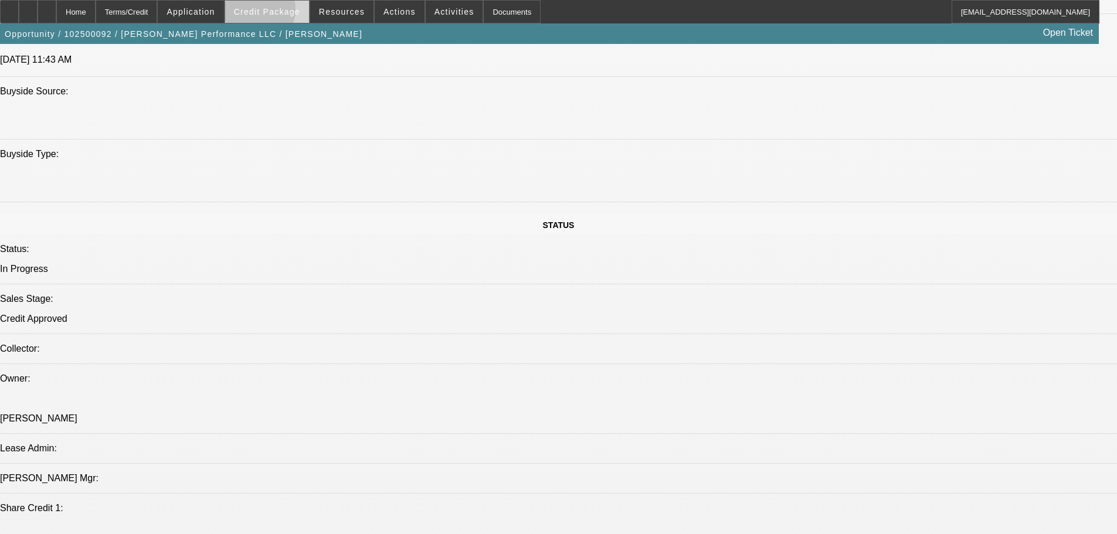
click at [273, 12] on span "Credit Package" at bounding box center [267, 11] width 66 height 9
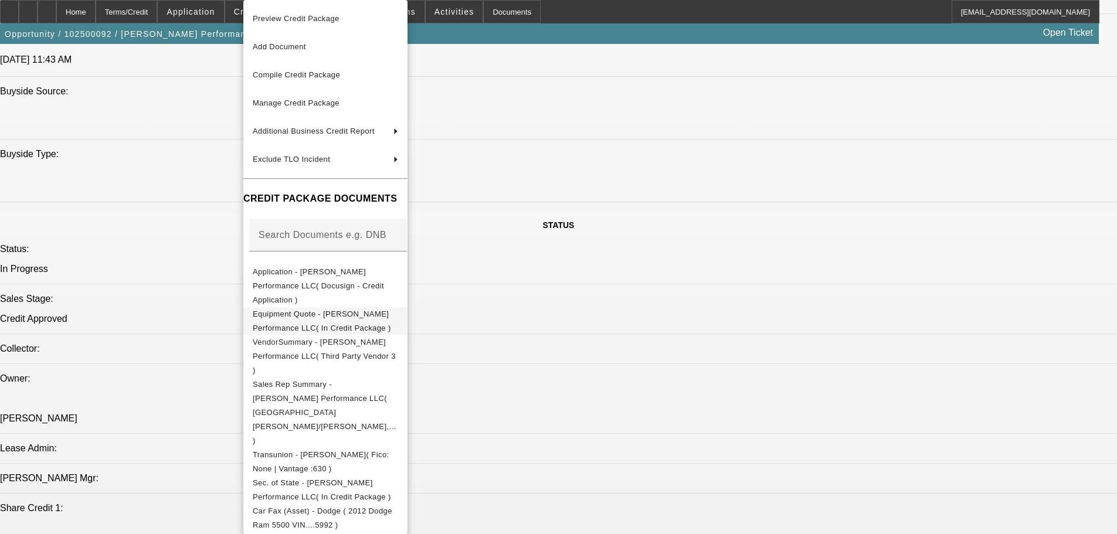
click at [355, 310] on span "Equipment Quote - [PERSON_NAME] Performance LLC( In Credit Package )" at bounding box center [322, 321] width 138 height 23
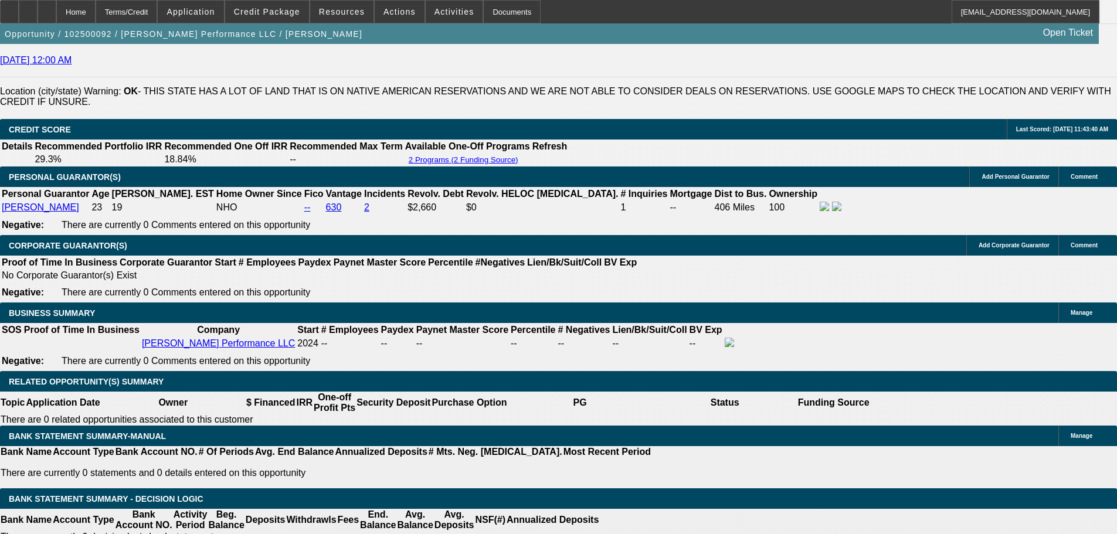
scroll to position [1860, 0]
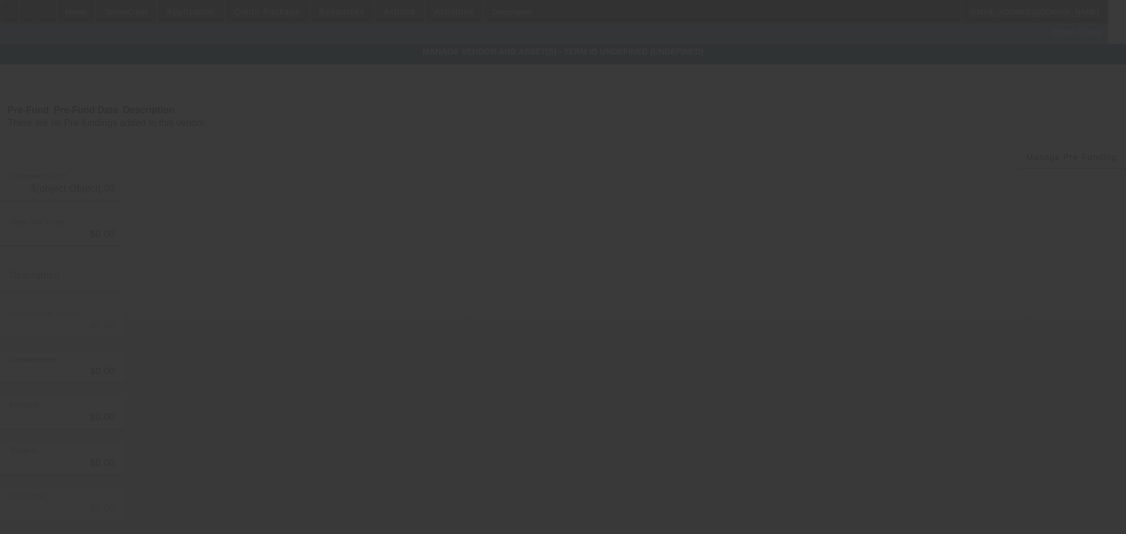
type input "$49,995.00"
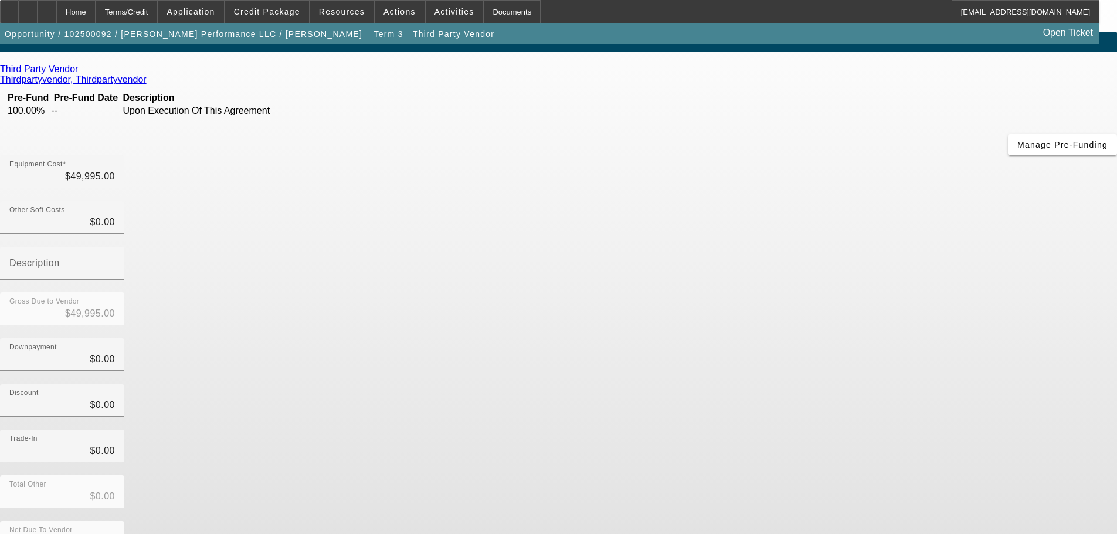
scroll to position [16, 0]
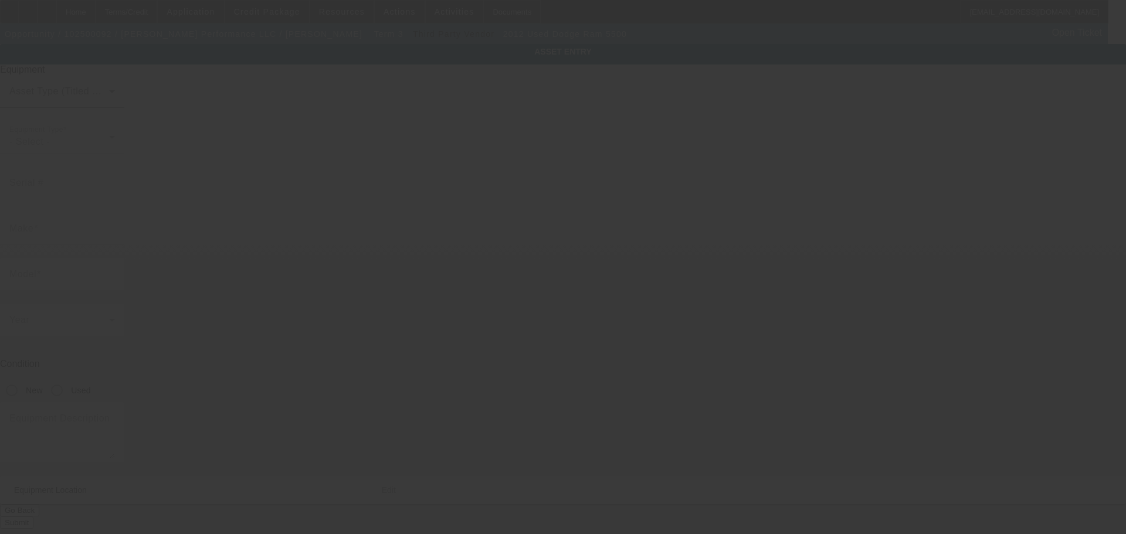
type input "[US_VEHICLE_IDENTIFICATION_NUMBER]"
type input "Dodge"
type input "Ram 5500"
radio input "true"
type textarea "Service Bed Truck"
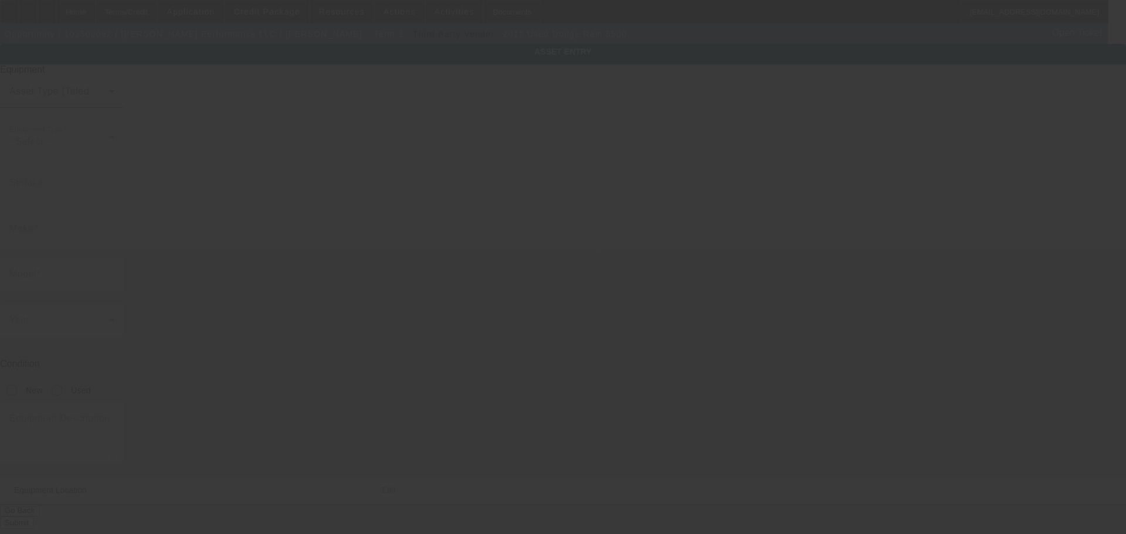
type input "[STREET_ADDRESS]"
type input "[PERSON_NAME]"
type input "71360"
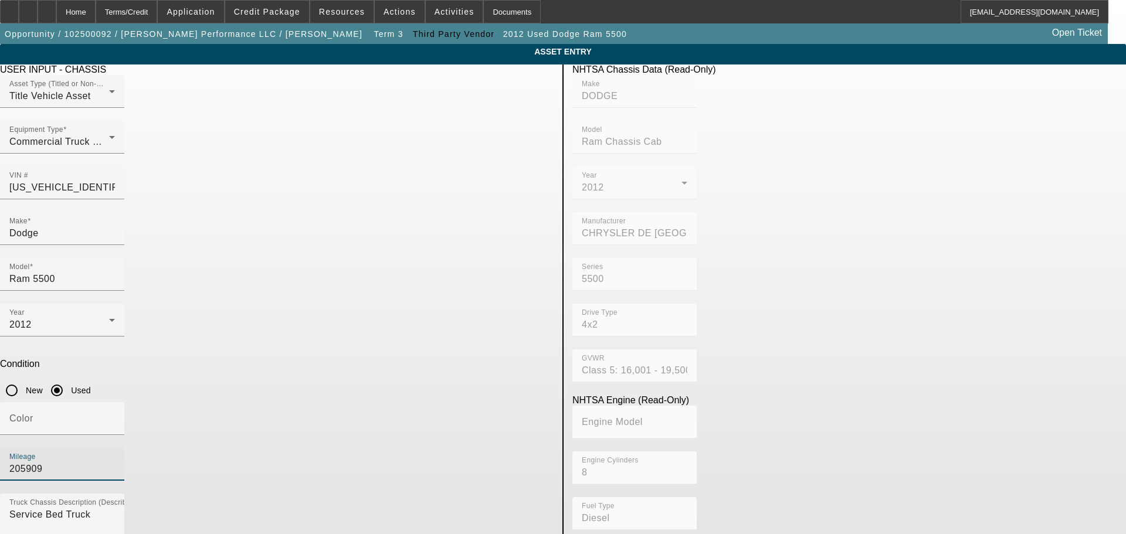
drag, startPoint x: 389, startPoint y: 313, endPoint x: 349, endPoint y: 319, distance: 40.9
click at [349, 402] on div "Color [GEOGRAPHIC_DATA] 205909" at bounding box center [277, 448] width 554 height 92
type input "203459"
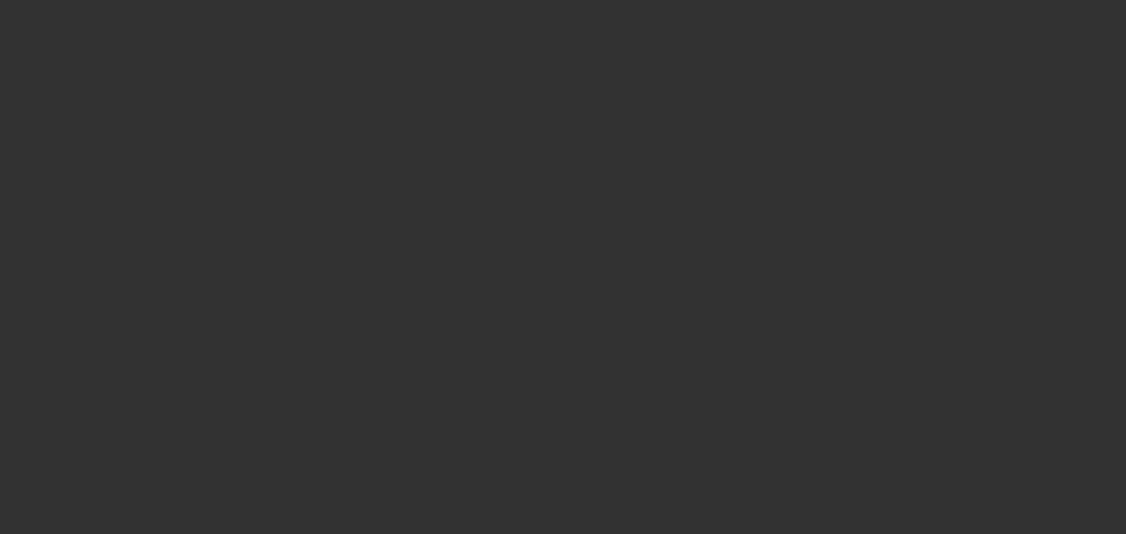
type input "$49,995.00"
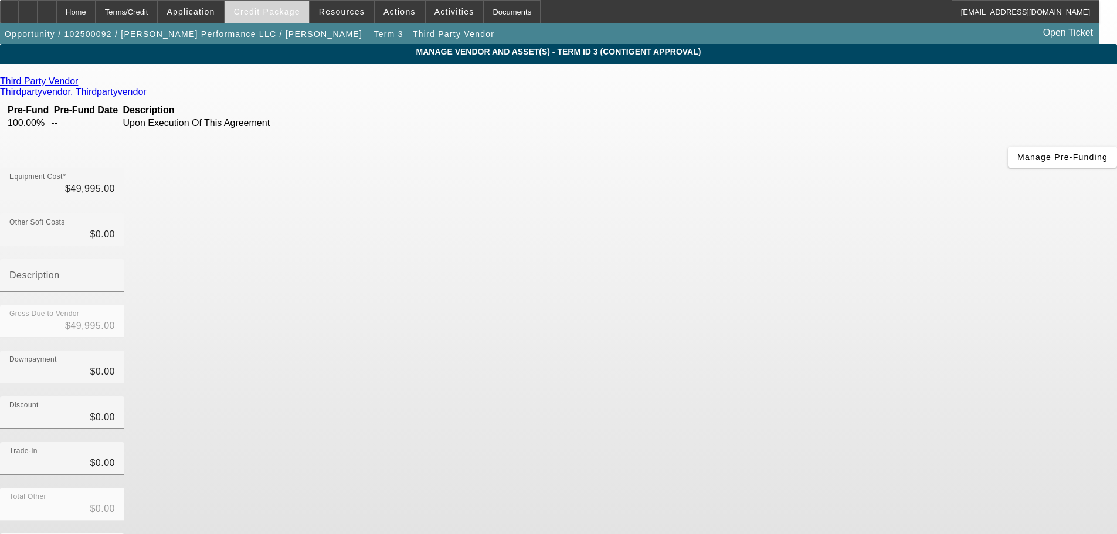
click at [269, 13] on span "Credit Package" at bounding box center [267, 11] width 66 height 9
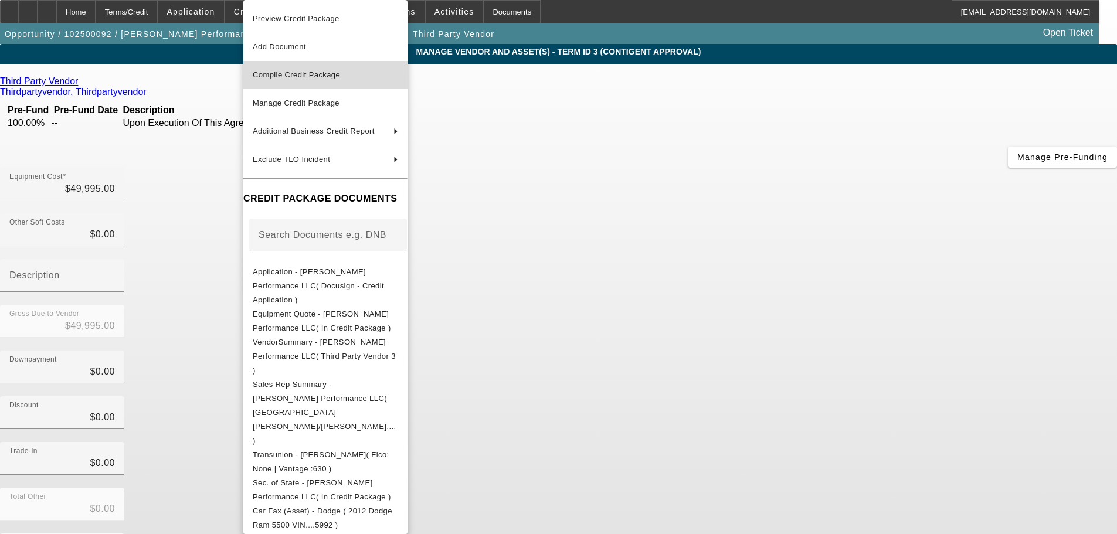
click at [297, 77] on span "Compile Credit Package" at bounding box center [296, 74] width 87 height 9
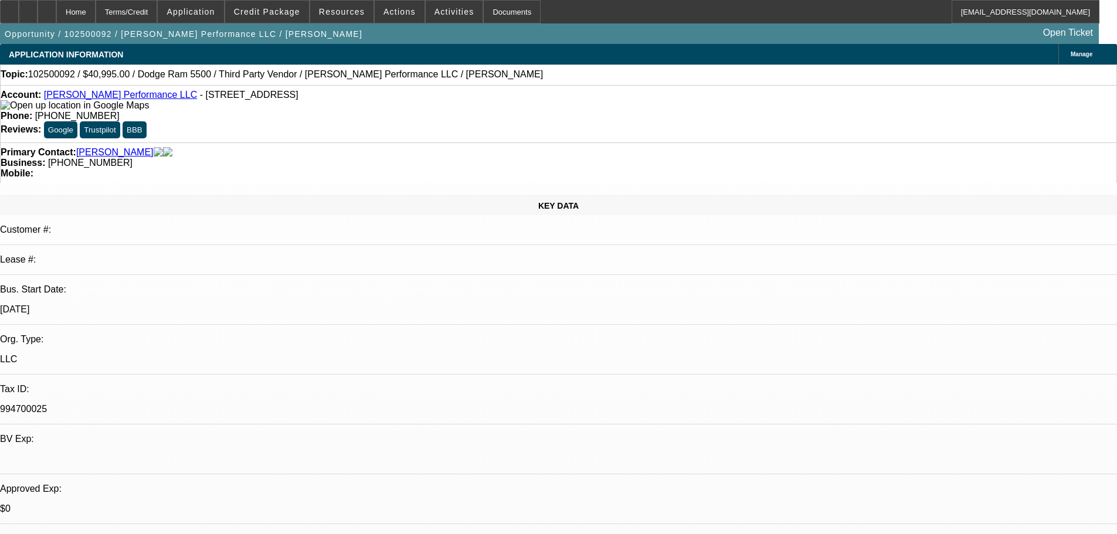
select select "0"
select select "2"
select select "0.1"
select select "4"
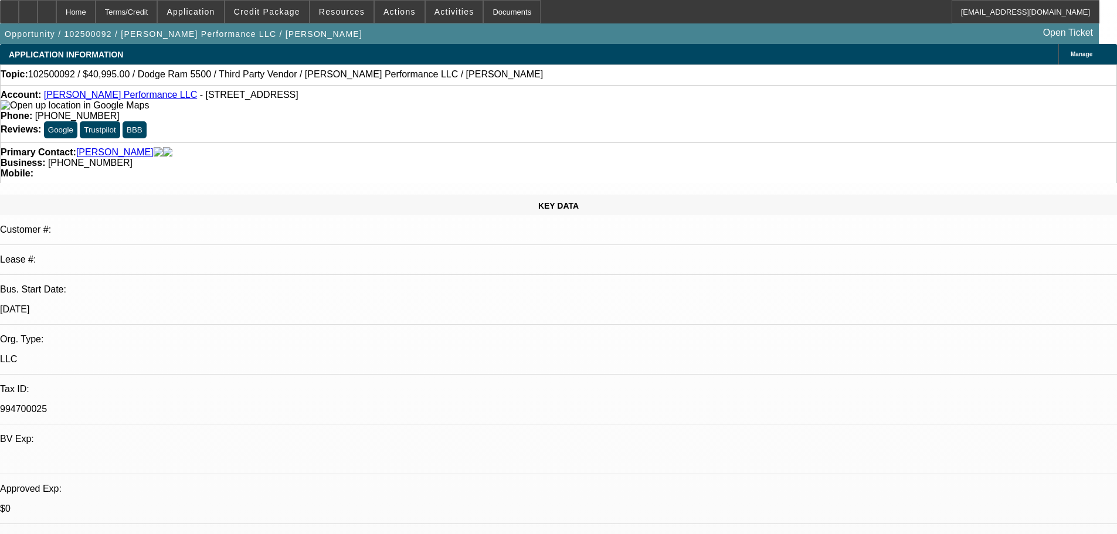
select select "0"
select select "2"
select select "0.1"
select select "4"
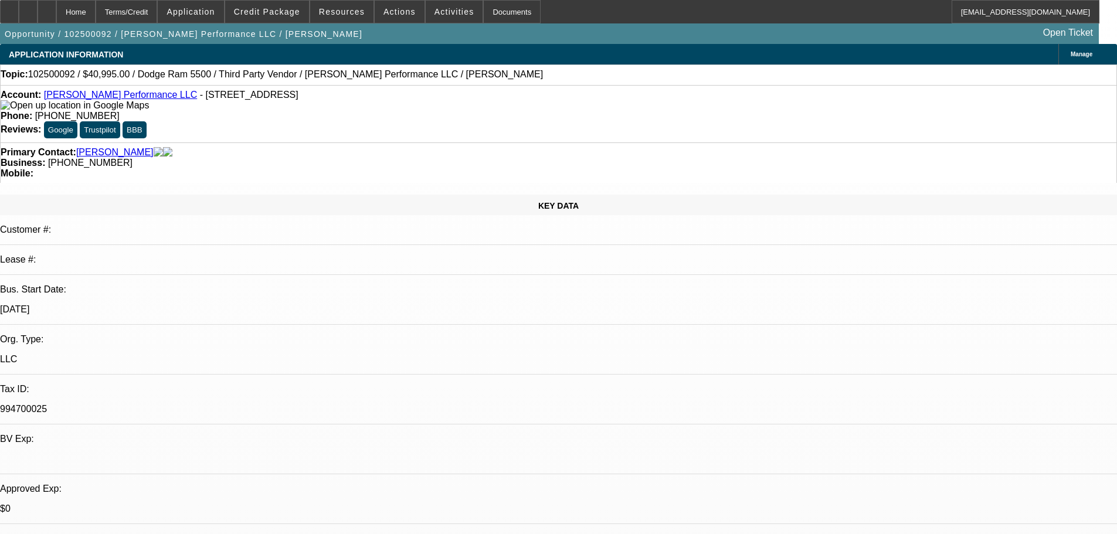
select select "0"
select select "2"
select select "0.1"
select select "4"
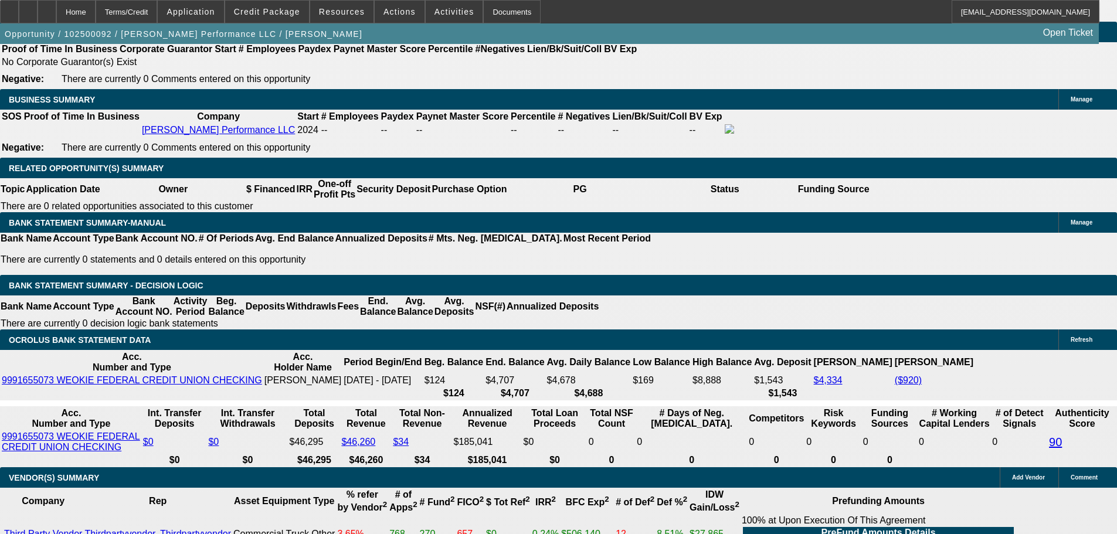
scroll to position [1877, 0]
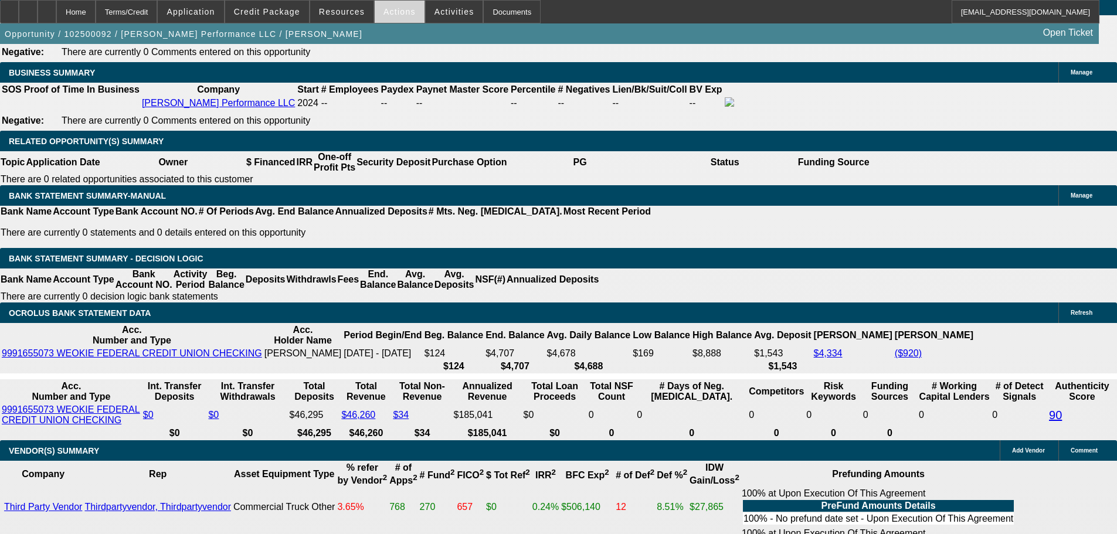
click at [380, 21] on span at bounding box center [400, 12] width 50 height 28
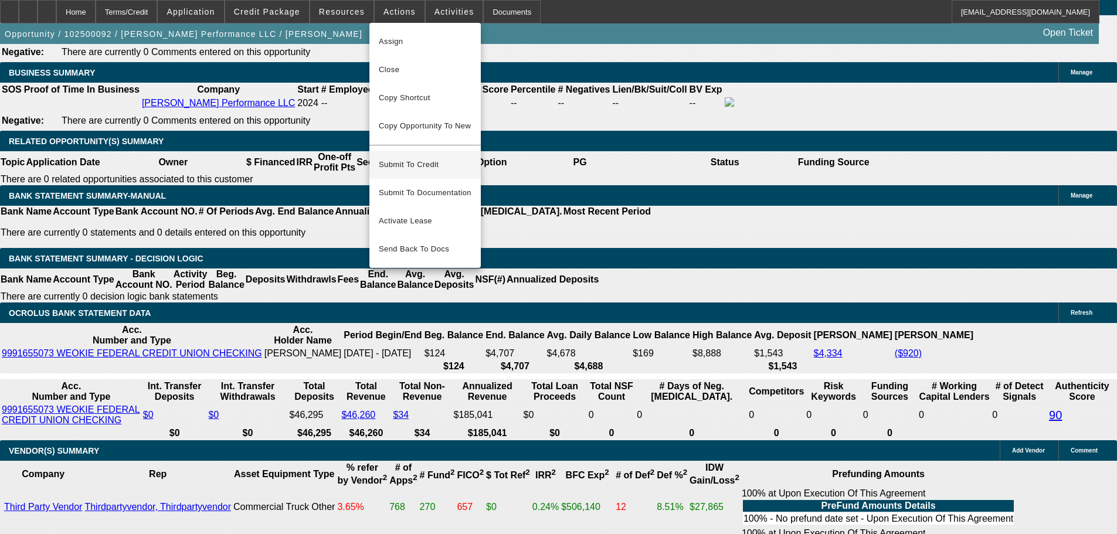
click at [413, 158] on span "Submit To Credit" at bounding box center [425, 165] width 93 height 14
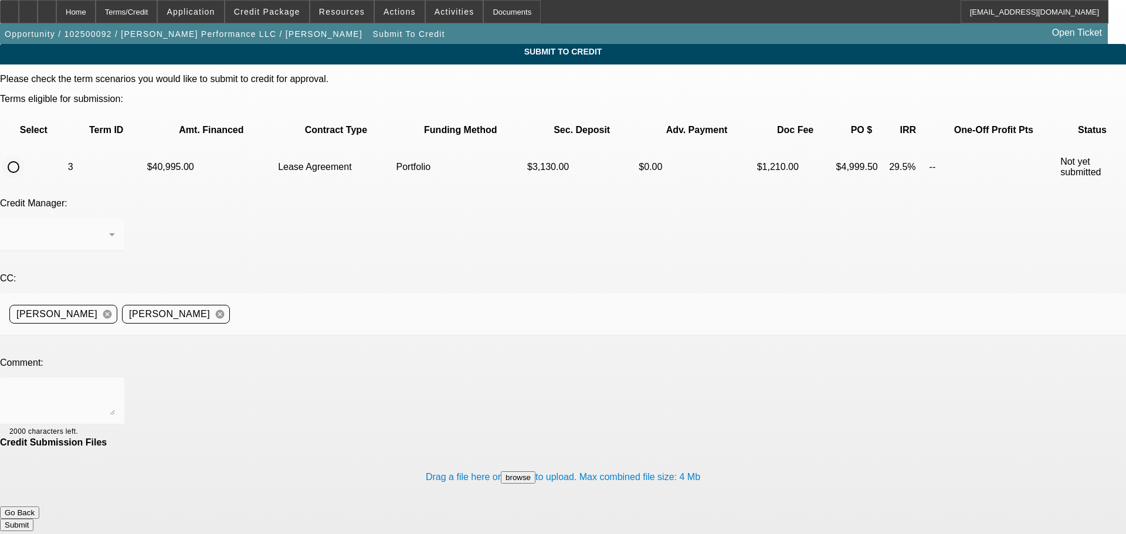
click at [25, 155] on input "radio" at bounding box center [13, 166] width 23 height 23
radio input "true"
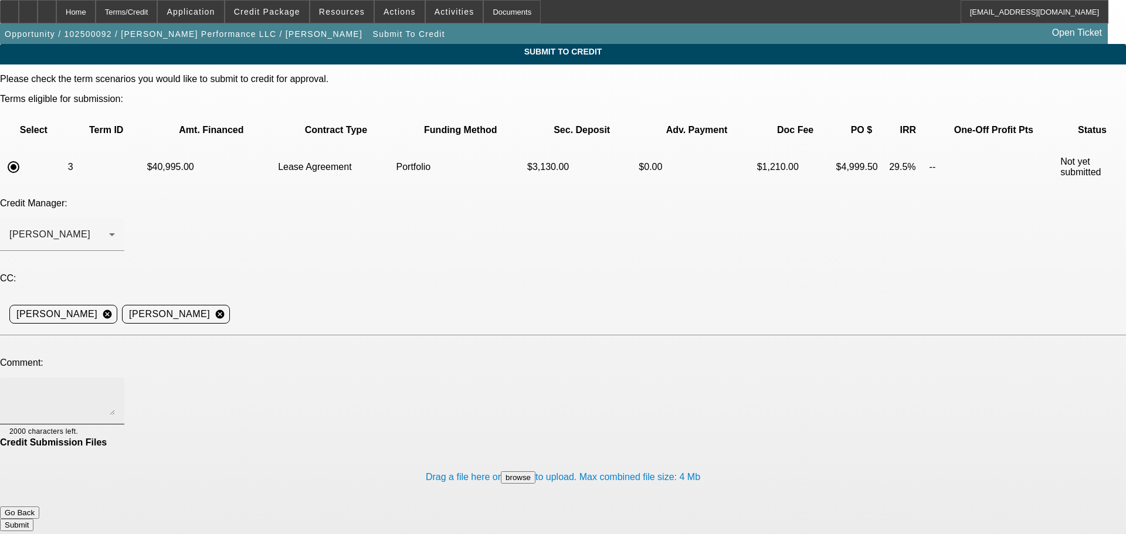
click at [115, 387] on textarea at bounding box center [62, 401] width 106 height 28
type textarea "Additional pictures of the truck including the odometer are in the file and VIN…"
click at [33, 519] on button "Submit" at bounding box center [16, 525] width 33 height 12
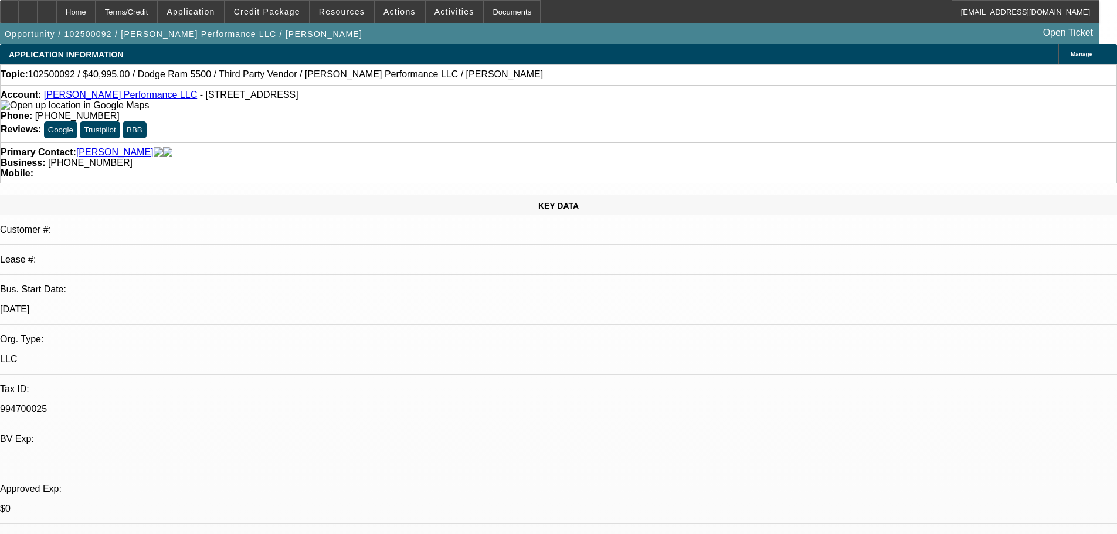
select select "0"
select select "2"
select select "0.1"
select select "4"
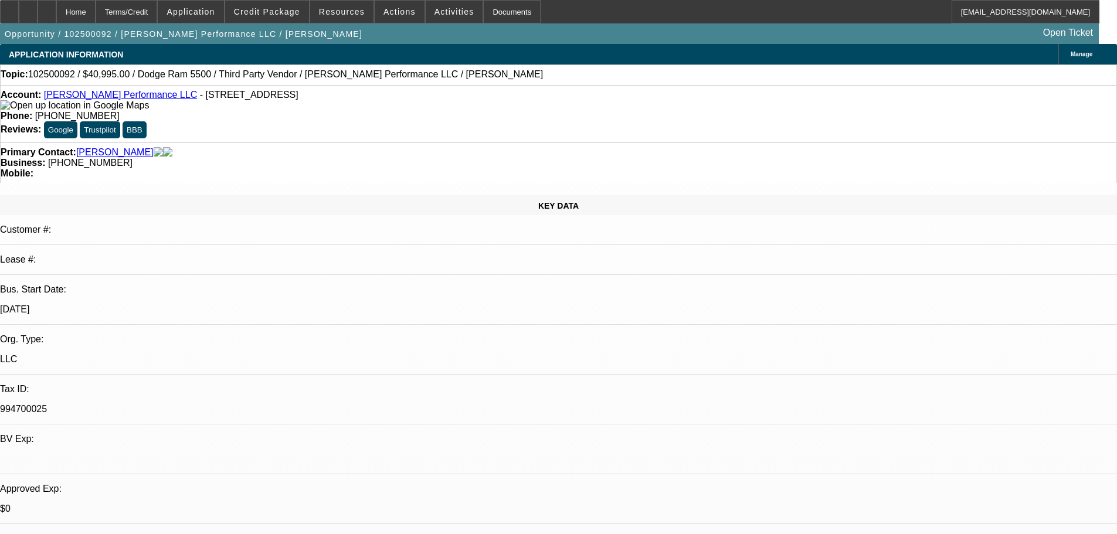
select select "0"
select select "2"
select select "0.1"
select select "4"
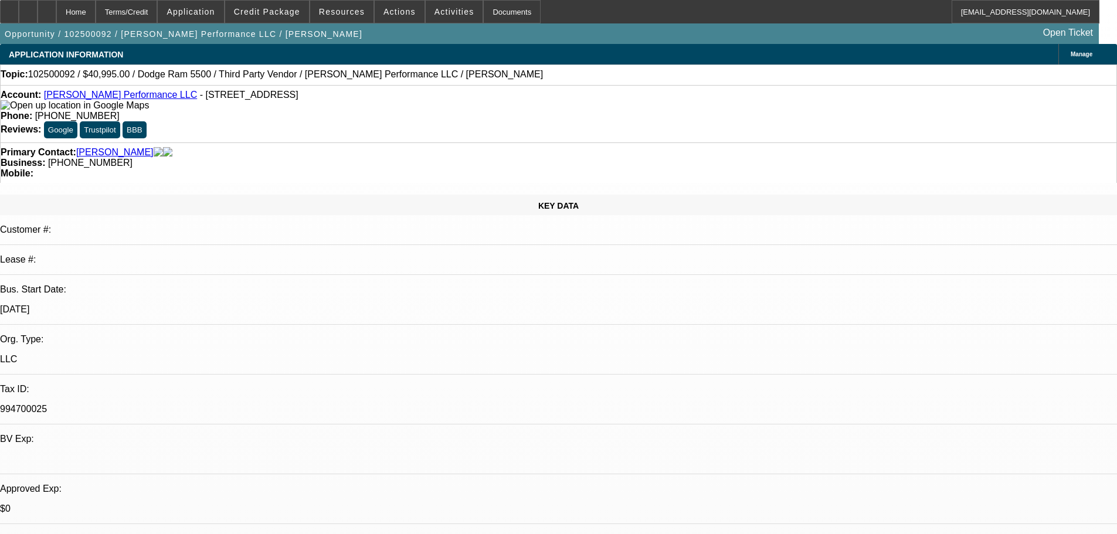
select select "0"
select select "2"
select select "0.1"
select select "4"
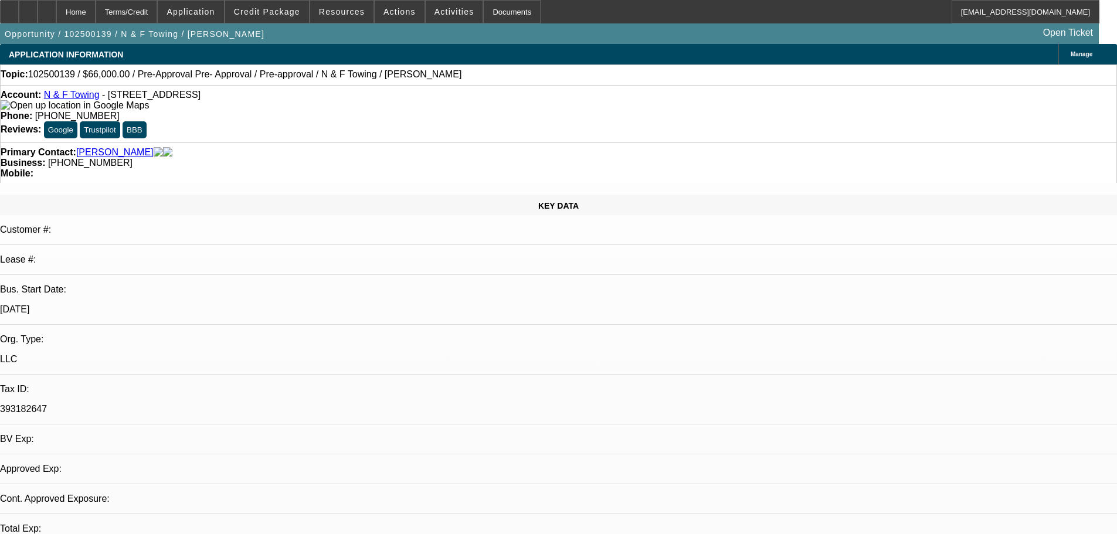
select select "0"
select select "2"
select select "0.1"
select select "4"
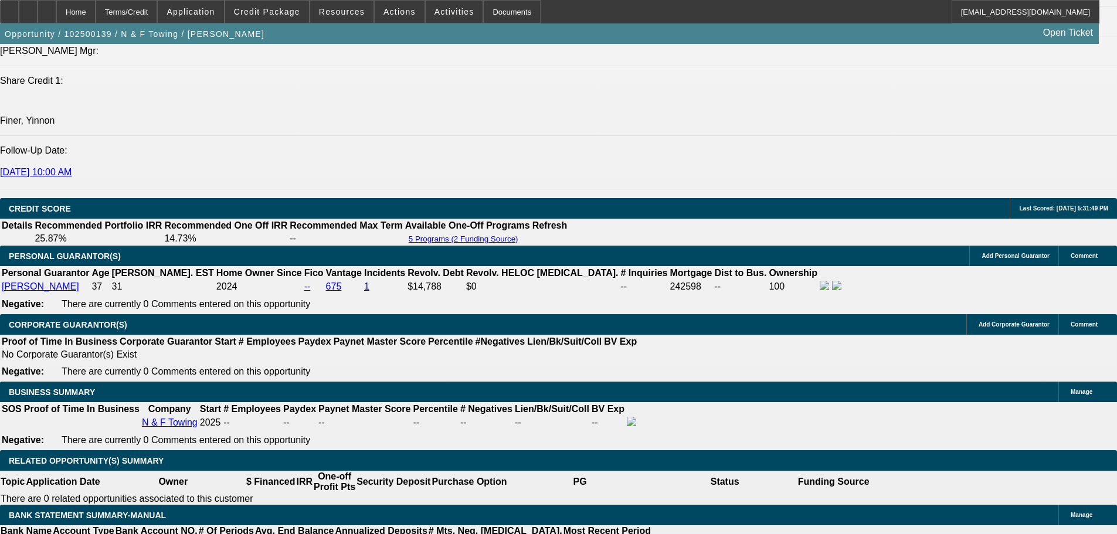
scroll to position [1584, 0]
